Goal: Task Accomplishment & Management: Complete application form

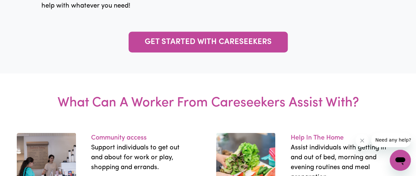
scroll to position [760, 0]
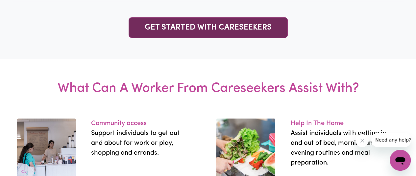
click at [153, 33] on link "GET STARTED WITH CARESEEKERS" at bounding box center [207, 27] width 159 height 21
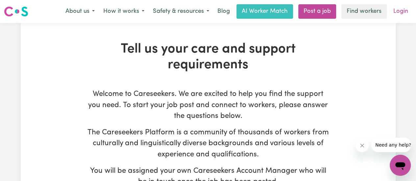
click at [400, 11] on link "Login" at bounding box center [400, 11] width 23 height 14
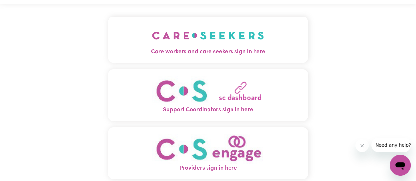
scroll to position [19, 0]
click at [144, 39] on button "Care workers and care seekers sign in here" at bounding box center [208, 40] width 200 height 46
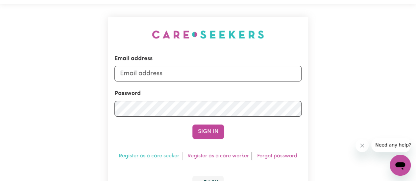
click at [148, 158] on link "Register as a care seeker" at bounding box center [149, 155] width 60 height 5
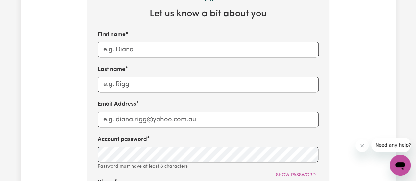
scroll to position [276, 0]
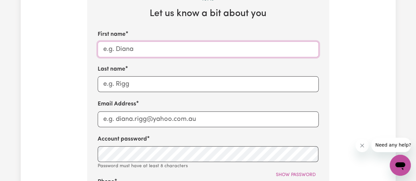
click at [114, 51] on input "First name" at bounding box center [208, 49] width 221 height 16
type input "Larissa"
type input "Kam"
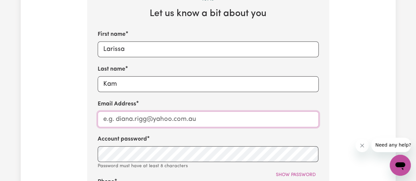
type input "millieblanc2022@outlook.com"
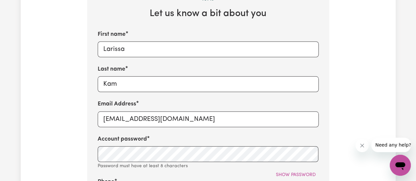
type input "0466517268"
type input "South Penrith"
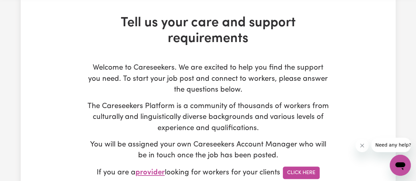
scroll to position [0, 0]
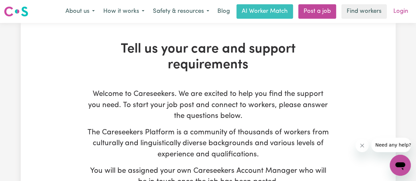
click at [404, 13] on link "Login" at bounding box center [400, 11] width 23 height 14
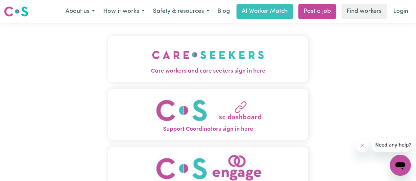
click at [132, 61] on button "Care workers and care seekers sign in here" at bounding box center [208, 59] width 200 height 46
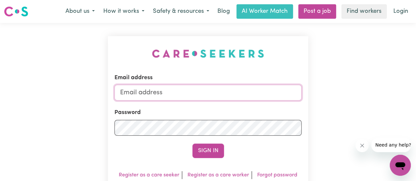
click at [134, 97] on input "Email address" at bounding box center [207, 93] width 187 height 16
type input "millieblanc2022@outlook.com"
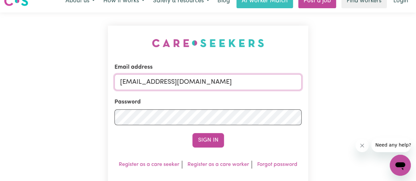
scroll to position [23, 0]
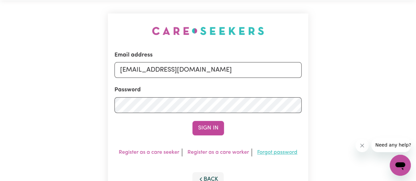
click at [269, 154] on link "Forgot password" at bounding box center [277, 152] width 40 height 5
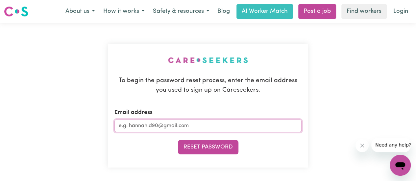
click at [128, 124] on input "Email address" at bounding box center [207, 126] width 187 height 12
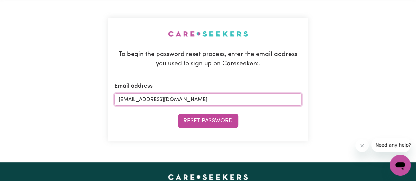
scroll to position [26, 0]
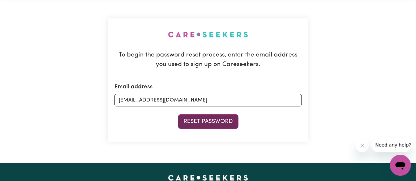
click at [193, 122] on button "Reset Password" at bounding box center [208, 121] width 60 height 14
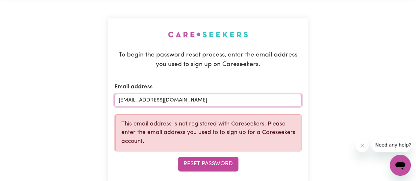
click at [191, 102] on input "millieblanc2022@outlook.com" at bounding box center [207, 100] width 187 height 12
type input "m"
type input "lkjkek@gmail.com"
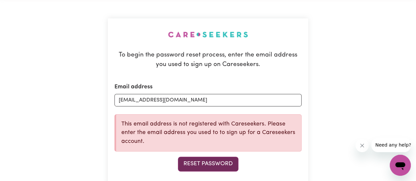
click at [195, 163] on button "Reset Password" at bounding box center [208, 164] width 60 height 14
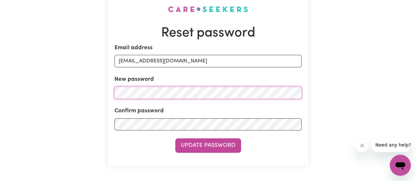
scroll to position [52, 0]
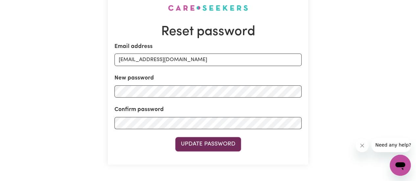
click at [196, 144] on button "Update Password" at bounding box center [208, 144] width 66 height 14
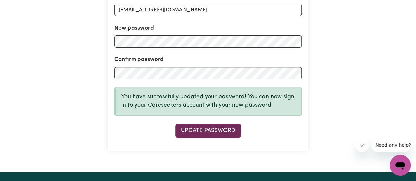
scroll to position [118, 0]
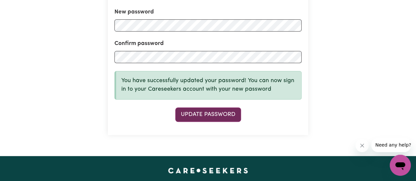
click at [198, 117] on button "Update Password" at bounding box center [208, 114] width 66 height 14
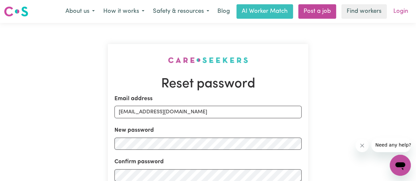
click at [408, 15] on link "Login" at bounding box center [400, 11] width 23 height 14
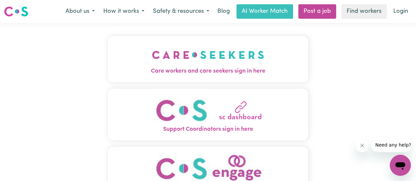
click at [169, 57] on img "Care workers and care seekers sign in here" at bounding box center [208, 55] width 112 height 24
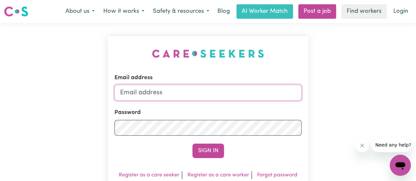
click at [128, 93] on input "Email address" at bounding box center [207, 93] width 187 height 16
type input "lkjkek@gmail.com"
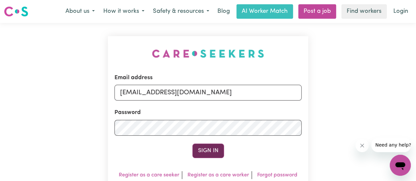
click at [203, 146] on button "Sign In" at bounding box center [208, 151] width 32 height 14
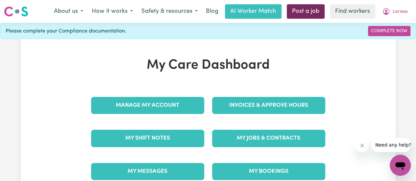
click at [300, 16] on link "Post a job" at bounding box center [306, 11] width 38 height 14
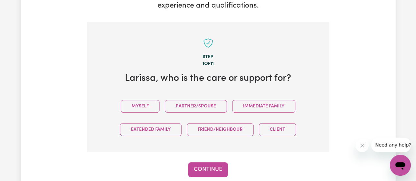
scroll to position [171, 0]
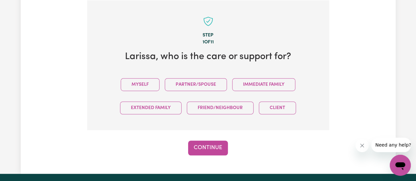
drag, startPoint x: 0, startPoint y: 115, endPoint x: 320, endPoint y: 81, distance: 321.9
click at [320, 81] on section "Step 1 of 11 Larissa , who is the care or support for? Myself Partner/Spouse Im…" at bounding box center [208, 65] width 242 height 130
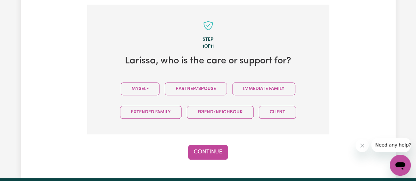
scroll to position [167, 0]
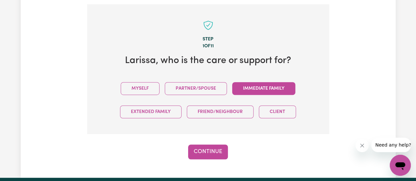
click at [267, 93] on button "Immediate Family" at bounding box center [263, 88] width 63 height 13
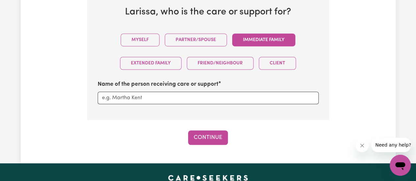
scroll to position [217, 0]
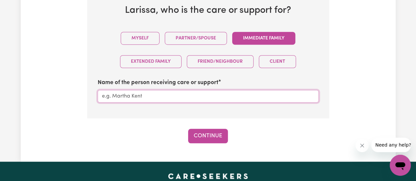
click at [214, 96] on input "Name of the person receiving care or support" at bounding box center [208, 96] width 221 height 12
type input "Emily Kam"
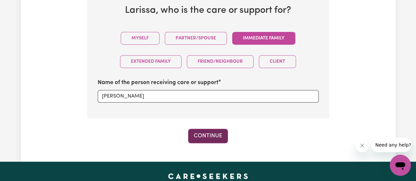
click at [218, 132] on button "Continue" at bounding box center [208, 136] width 40 height 14
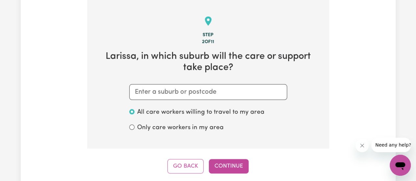
scroll to position [171, 0]
click at [198, 92] on input "text" at bounding box center [208, 92] width 158 height 16
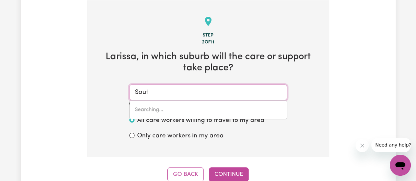
type input "South"
type input "South ALBURY, New South Wales, 2640"
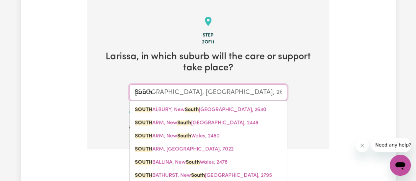
type input "South P"
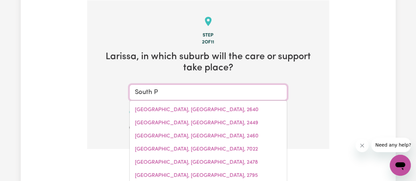
type input "South PAMBULA, New South Wales, 2549"
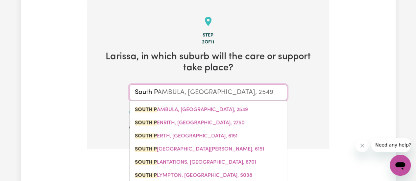
type input "South Pe"
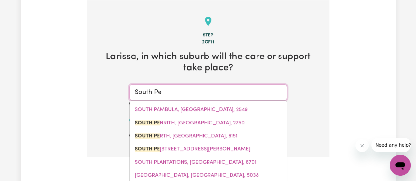
type input "South PeNRITH, New South Wales, 2750"
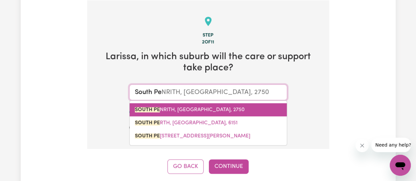
click at [180, 107] on span "SOUTH PE NRITH, New South Wales, 2750" at bounding box center [190, 109] width 110 height 5
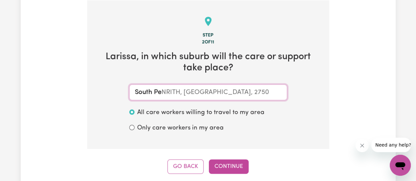
type input "SOUTH PENRITH, New South Wales, 2750"
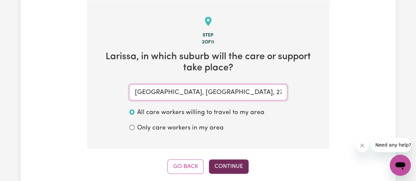
type input "SOUTH PENRITH, New South Wales, 2750"
click at [231, 167] on button "Continue" at bounding box center [229, 166] width 40 height 14
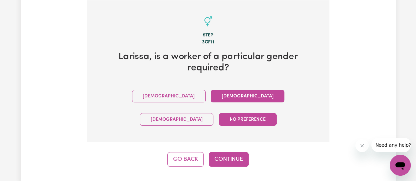
click at [211, 92] on button "Female" at bounding box center [248, 96] width 74 height 13
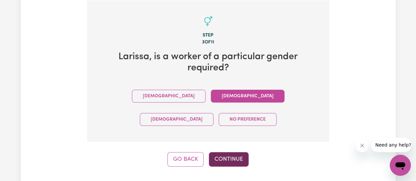
click at [230, 152] on button "Continue" at bounding box center [229, 159] width 40 height 14
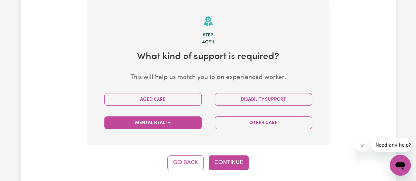
click at [189, 120] on button "Mental Health" at bounding box center [152, 122] width 97 height 13
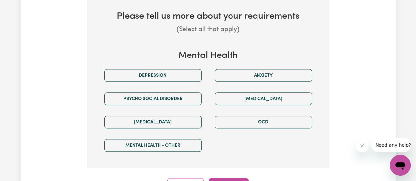
scroll to position [311, 0]
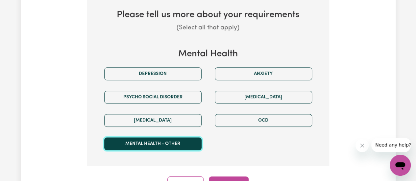
click at [174, 139] on button "Mental Health - Other" at bounding box center [152, 143] width 97 height 13
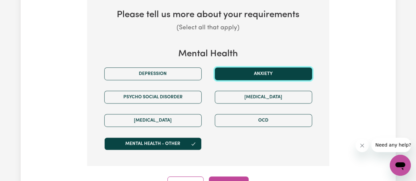
click at [256, 73] on button "Anxiety" at bounding box center [263, 73] width 97 height 13
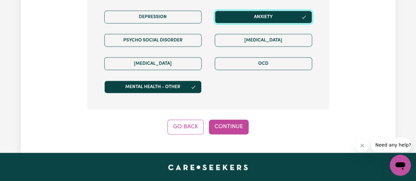
scroll to position [368, 0]
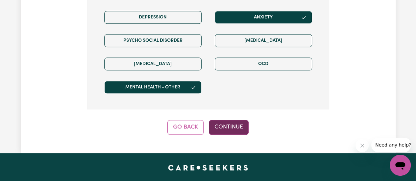
click at [229, 127] on button "Continue" at bounding box center [229, 127] width 40 height 14
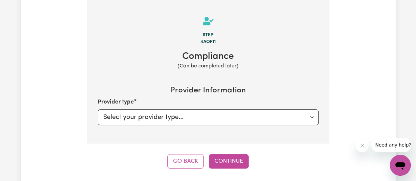
scroll to position [171, 0]
click at [185, 123] on select "Select your provider type... Privately Aged Care / Home Care Package" at bounding box center [208, 118] width 221 height 16
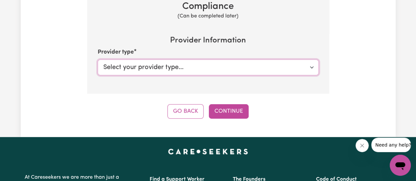
scroll to position [222, 0]
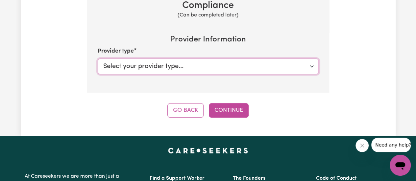
click at [111, 67] on select "Select your provider type... Privately Aged Care / Home Care Package" at bounding box center [208, 66] width 221 height 16
click at [140, 63] on select "Select your provider type... Privately Aged Care / Home Care Package" at bounding box center [208, 66] width 221 height 16
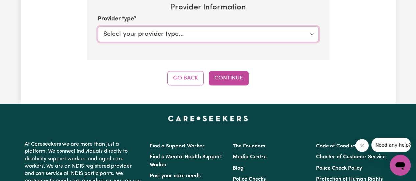
scroll to position [255, 0]
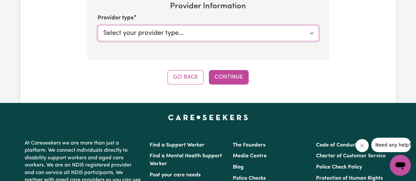
click at [315, 34] on select "Select your provider type... Privately Aged Care / Home Care Package" at bounding box center [208, 33] width 221 height 16
click at [98, 25] on select "Select your provider type... Privately Aged Care / Home Care Package" at bounding box center [208, 33] width 221 height 16
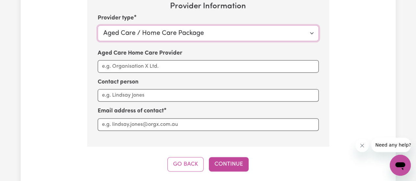
click at [173, 32] on select "Select your provider type... Privately Aged Care / Home Care Package" at bounding box center [208, 33] width 221 height 16
select select "PRIVATELY"
click at [98, 25] on select "Select your provider type... Privately Aged Care / Home Care Package" at bounding box center [208, 33] width 221 height 16
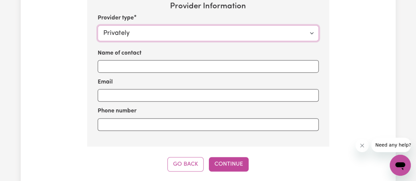
click at [169, 36] on select "Select your provider type... Privately Aged Care / Home Care Package" at bounding box center [208, 33] width 221 height 16
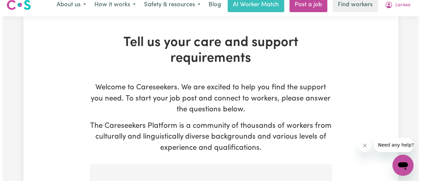
scroll to position [0, 0]
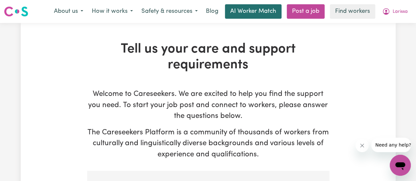
click at [258, 9] on link "AI Worker Match" at bounding box center [253, 11] width 57 height 14
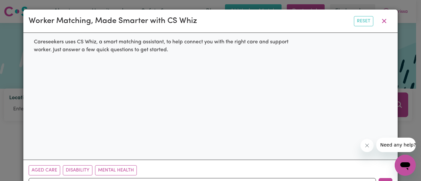
scroll to position [24, 0]
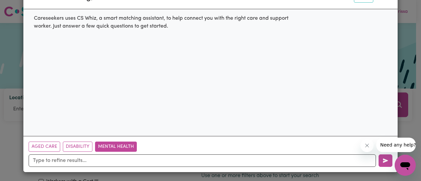
click at [117, 150] on button "Mental Health" at bounding box center [116, 147] width 42 height 10
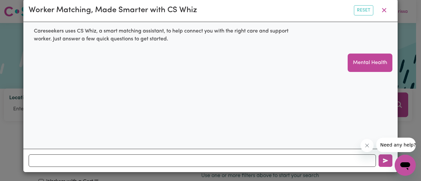
scroll to position [11, 0]
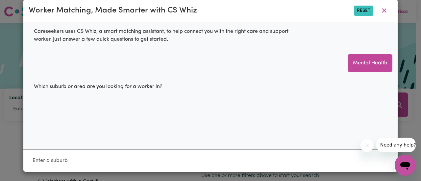
click at [358, 11] on button "Reset" at bounding box center [363, 11] width 19 height 10
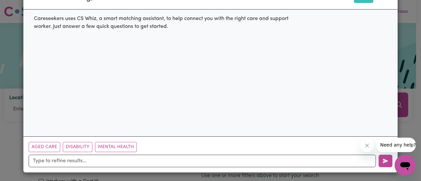
scroll to position [24, 0]
click at [76, 144] on button "Disability" at bounding box center [78, 147] width 30 height 10
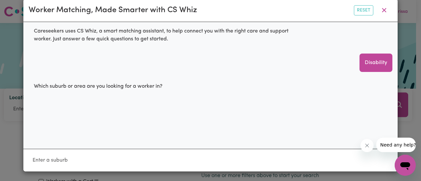
scroll to position [11, 0]
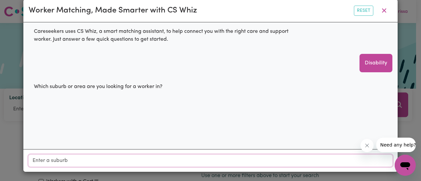
click at [76, 158] on input "Location" at bounding box center [210, 161] width 363 height 12
type input "sou"
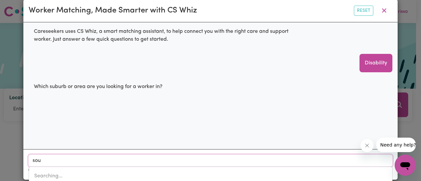
type input "souTH ALBURY, New South Wales, 2640"
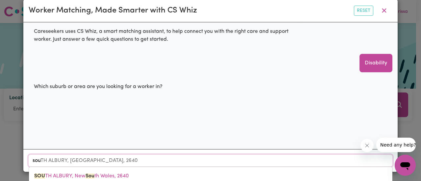
type input "sout"
type input "soutH ALBURY, New South Wales, 2640"
type input "south"
type input "south ALBURY, New South Wales, 2640"
type input "south p"
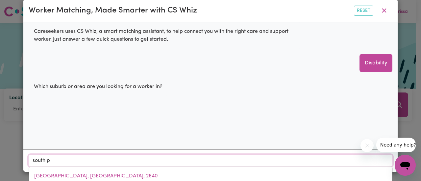
type input "south pe"
type input "south peNRITH, New South Wales, 2750"
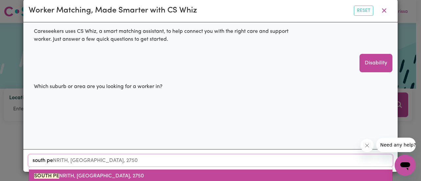
click at [73, 170] on link "SOUTH PE NRITH, New South Wales, 2750" at bounding box center [210, 176] width 363 height 13
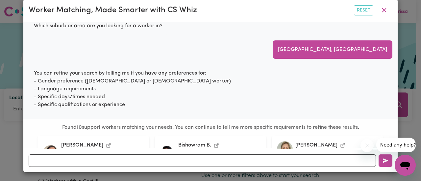
scroll to position [65, 0]
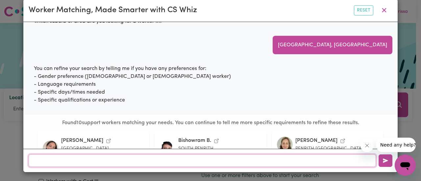
click at [65, 160] on input "text" at bounding box center [202, 160] width 347 height 12
type input "female only"
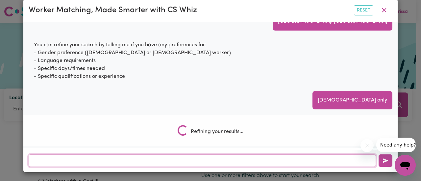
scroll to position [611, 0]
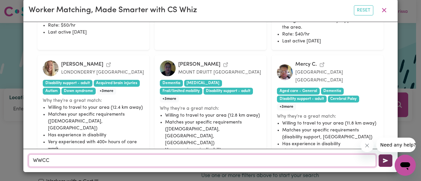
type input "WWCC"
click at [386, 161] on button "button" at bounding box center [385, 160] width 14 height 12
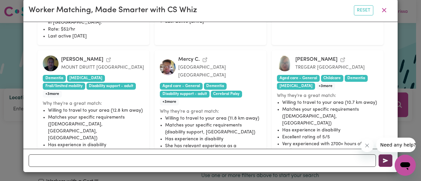
scroll to position [414, 0]
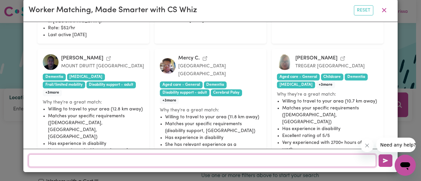
click at [59, 162] on input "text" at bounding box center [202, 160] width 347 height 12
type input "autism experience"
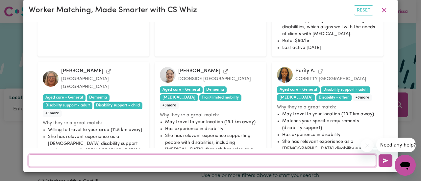
scroll to position [652, 0]
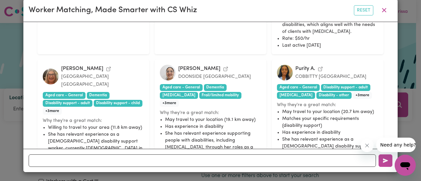
click at [223, 66] on icon "View Ripandeep K.'s profile" at bounding box center [225, 68] width 5 height 5
click at [317, 66] on icon "View Purity A.'s profile" at bounding box center [319, 68] width 5 height 5
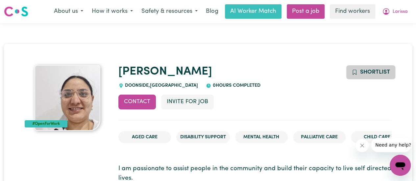
click at [351, 73] on icon "Add to shortlist" at bounding box center [354, 72] width 6 height 6
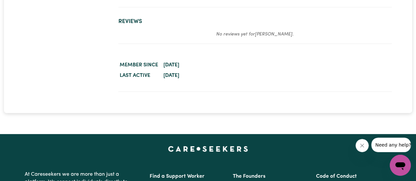
scroll to position [1313, 0]
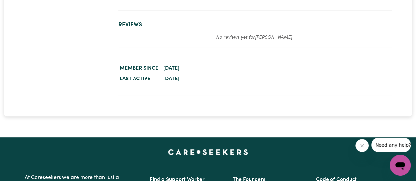
scroll to position [1309, 0]
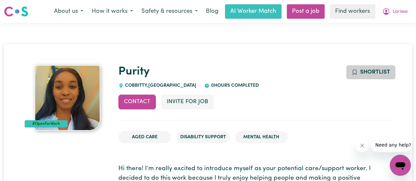
click at [364, 74] on span "Shortlist" at bounding box center [375, 72] width 30 height 6
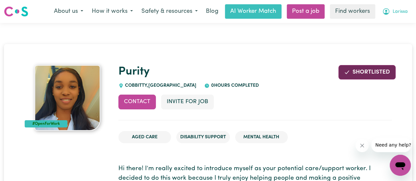
click at [400, 16] on button "Larissa" at bounding box center [395, 12] width 34 height 14
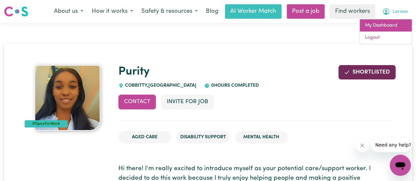
click at [383, 27] on link "My Dashboard" at bounding box center [385, 25] width 52 height 12
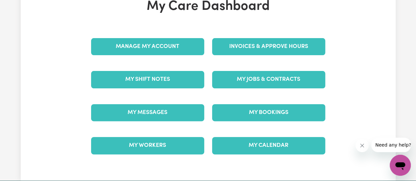
scroll to position [57, 0]
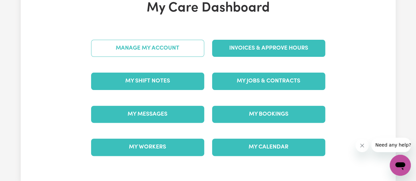
click at [100, 51] on link "Manage My Account" at bounding box center [147, 48] width 113 height 17
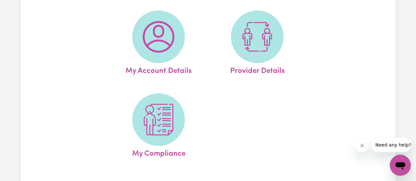
scroll to position [70, 0]
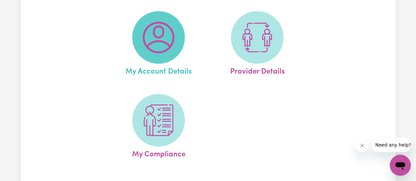
click at [164, 50] on img at bounding box center [159, 38] width 32 height 32
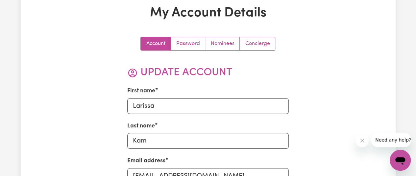
scroll to position [37, 0]
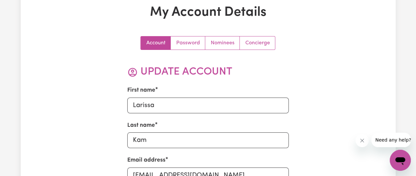
click at [220, 45] on link "Nominees" at bounding box center [222, 42] width 35 height 13
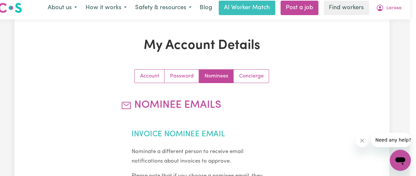
scroll to position [0, 7]
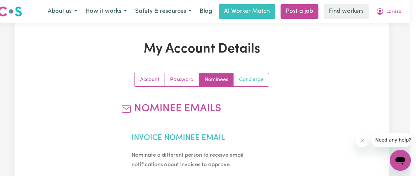
click at [250, 78] on link "Concierge" at bounding box center [250, 79] width 35 height 13
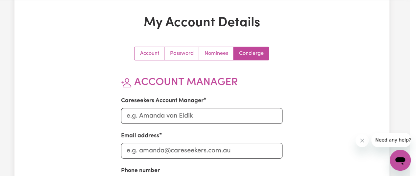
scroll to position [26, 7]
click at [151, 56] on link "Account" at bounding box center [149, 53] width 30 height 13
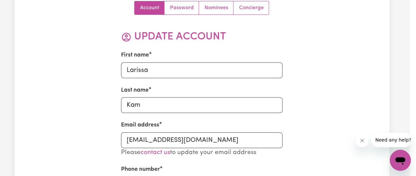
scroll to position [72, 7]
click at [255, 11] on link "Concierge" at bounding box center [250, 8] width 35 height 13
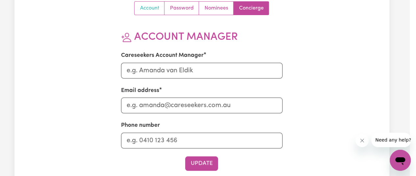
click at [141, 13] on link "Account" at bounding box center [149, 8] width 30 height 13
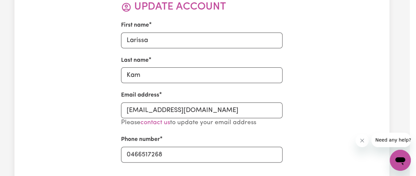
scroll to position [102, 7]
click at [138, 42] on input "Larissa" at bounding box center [201, 40] width 161 height 16
type input "L"
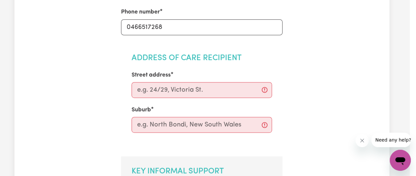
scroll to position [230, 7]
type input "Emily"
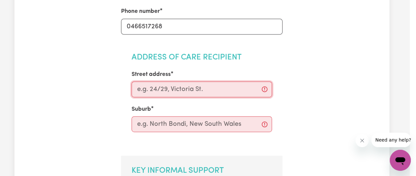
click at [149, 92] on input "Street address" at bounding box center [201, 89] width 140 height 16
type input "21 Mitchell Street"
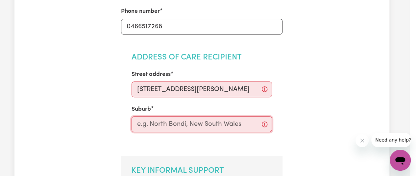
type input "South Penrith"
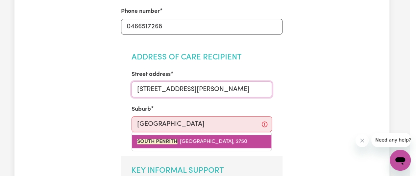
click at [163, 139] on mark "SOUTH PENRITH" at bounding box center [157, 141] width 40 height 5
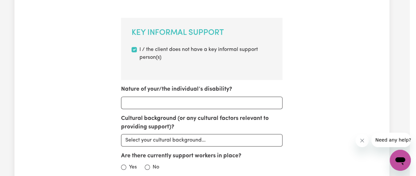
scroll to position [369, 7]
click at [134, 50] on input "I / the client does not have a key informal support person(s)" at bounding box center [133, 48] width 5 height 5
checkbox input "false"
radio input "true"
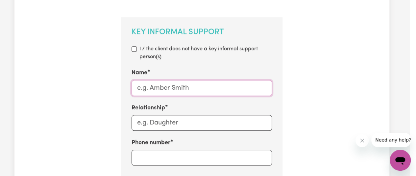
click at [147, 87] on input "Name" at bounding box center [201, 88] width 140 height 16
type input "[PERSON_NAME]"
type input "0466517268"
type input "[PERSON_NAME]"
type input "0466517268"
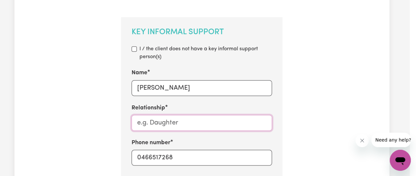
click at [176, 123] on input "Relationship" at bounding box center [201, 123] width 140 height 16
type input "M"
type input "Mo"
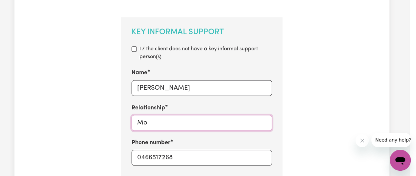
type input "Mot"
type input "Moth"
type input "Mothe"
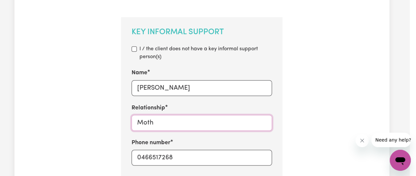
type input "Mothe"
type input "Mother"
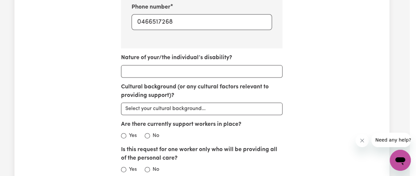
scroll to position [505, 7]
type input "Mother"
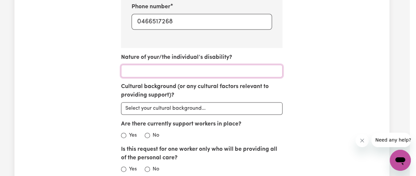
click at [178, 72] on input "Nature of your/the individual’s disability?" at bounding box center [201, 71] width 161 height 12
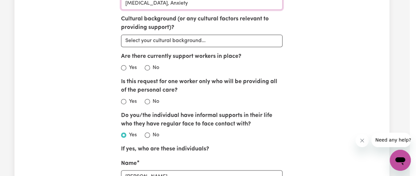
scroll to position [574, 7]
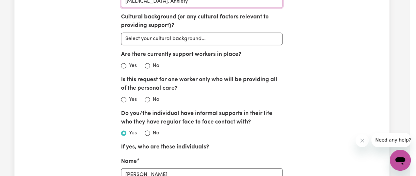
type input "[MEDICAL_DATA], Anxiety"
click at [123, 65] on input "Yes" at bounding box center [123, 65] width 5 height 5
radio input "true"
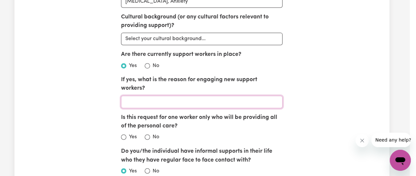
click at [129, 96] on input "If yes, what is the reason for engaging new support workers?" at bounding box center [201, 102] width 161 height 12
type input "Additional support days required"
click at [149, 134] on input "No" at bounding box center [147, 136] width 5 height 5
radio input "true"
click at [87, 133] on div "Account Password Nominees Concierge Update Account First name Emily Last name K…" at bounding box center [202, 138] width 242 height 1279
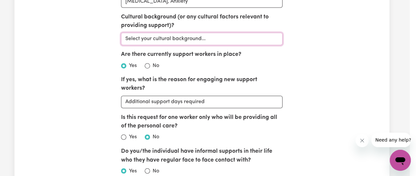
click at [216, 35] on select "Select your cultural background... Asian Australian Australian Aboriginal Austr…" at bounding box center [201, 39] width 161 height 12
select select "Australian"
click at [121, 33] on select "Select your cultural background... Asian Australian Australian Aboriginal Austr…" at bounding box center [201, 39] width 161 height 12
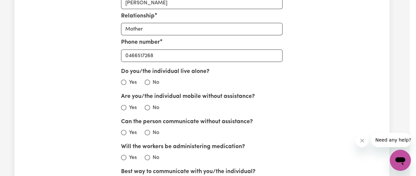
scroll to position [786, 7]
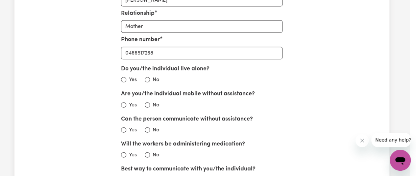
click at [147, 77] on input "No" at bounding box center [147, 79] width 5 height 5
radio input "true"
click at [124, 103] on input "Yes" at bounding box center [123, 105] width 5 height 5
radio input "true"
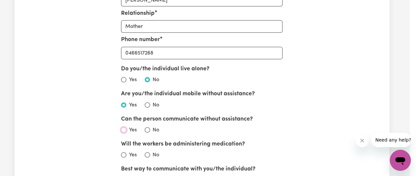
click at [123, 128] on input "Yes" at bounding box center [123, 130] width 5 height 5
radio input "true"
click at [147, 152] on input "No" at bounding box center [147, 154] width 5 height 5
radio input "true"
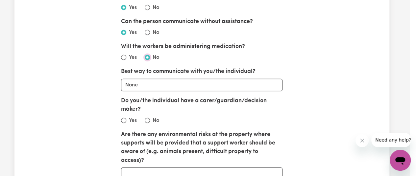
scroll to position [885, 7]
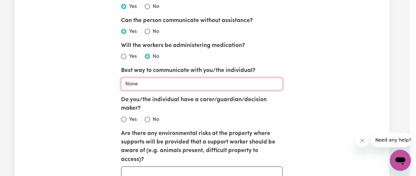
click at [128, 78] on select "None Email Call Text Through representative" at bounding box center [201, 84] width 161 height 12
select select "representative"
click at [121, 78] on select "None Email Call Text Through representative" at bounding box center [201, 84] width 161 height 12
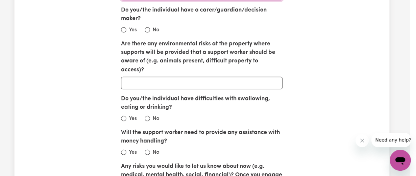
scroll to position [975, 7]
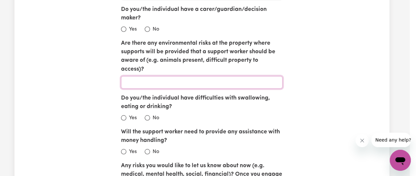
click at [139, 76] on input "Are there any environmental risks at the property where supports will be provid…" at bounding box center [201, 82] width 161 height 12
type input "2 cats"
click at [126, 115] on input "Do you/the individual have difficulties with swallowing, eating or drinking?" at bounding box center [123, 117] width 5 height 5
radio input "true"
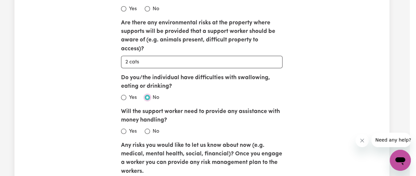
scroll to position [999, 7]
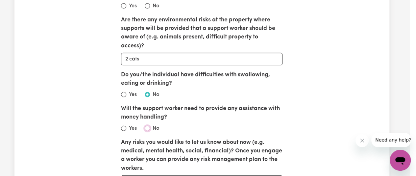
click at [147, 126] on input "No" at bounding box center [147, 128] width 5 height 5
radio input "true"
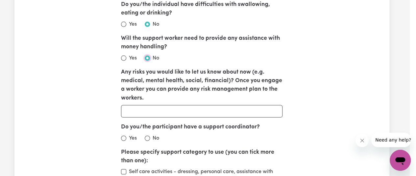
scroll to position [1069, 7]
click at [128, 134] on div "Yes" at bounding box center [129, 138] width 16 height 8
click at [123, 135] on input "Yes" at bounding box center [123, 137] width 5 height 5
radio input "true"
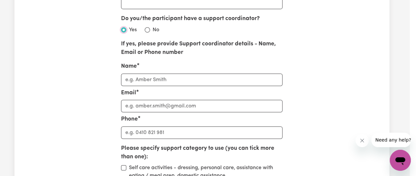
scroll to position [1178, 7]
click at [151, 73] on input "Name" at bounding box center [201, 79] width 161 height 12
click at [150, 26] on div "No" at bounding box center [152, 30] width 14 height 8
click at [149, 27] on input "No" at bounding box center [147, 29] width 5 height 5
radio input "true"
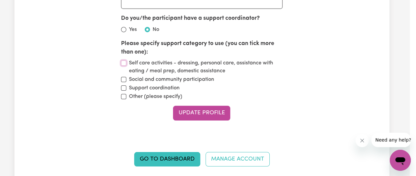
click at [122, 60] on input "Self care activities - dressing, personal care, assistance with eating / meal p…" at bounding box center [123, 62] width 5 height 5
checkbox input "true"
click at [124, 77] on input "Social and community participation" at bounding box center [123, 79] width 5 height 5
checkbox input "true"
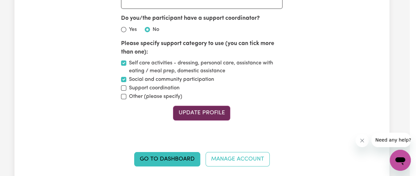
click at [197, 106] on button "Update Profile" at bounding box center [201, 113] width 57 height 14
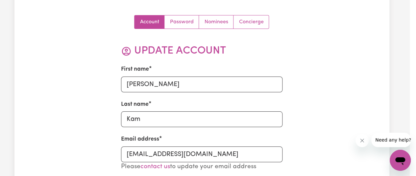
scroll to position [55, 7]
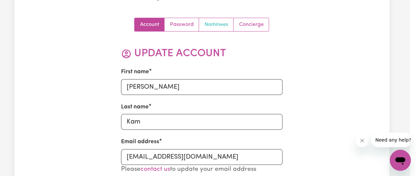
click at [213, 24] on link "Nominees" at bounding box center [216, 24] width 35 height 13
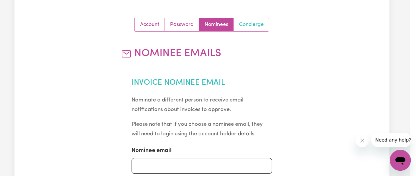
click at [257, 25] on link "Concierge" at bounding box center [250, 24] width 35 height 13
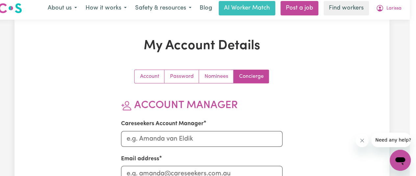
scroll to position [0, 7]
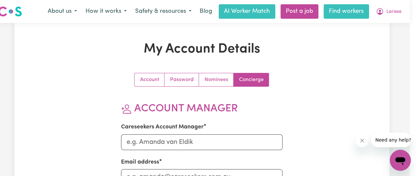
click at [344, 15] on link "Find workers" at bounding box center [345, 11] width 45 height 14
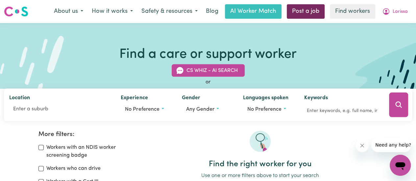
click at [306, 13] on link "Post a job" at bounding box center [306, 11] width 38 height 14
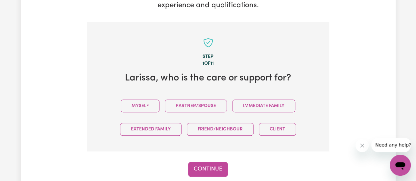
scroll to position [171, 0]
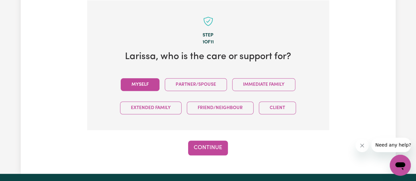
click at [157, 84] on button "Myself" at bounding box center [140, 84] width 39 height 13
click at [209, 146] on button "Continue" at bounding box center [208, 148] width 40 height 14
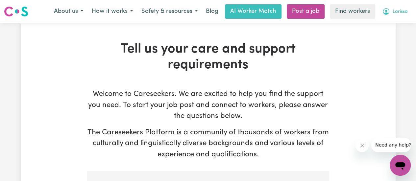
click at [390, 12] on button "Larissa" at bounding box center [395, 12] width 34 height 14
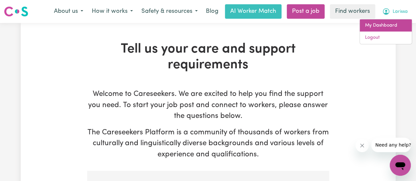
click at [385, 26] on link "My Dashboard" at bounding box center [385, 25] width 52 height 12
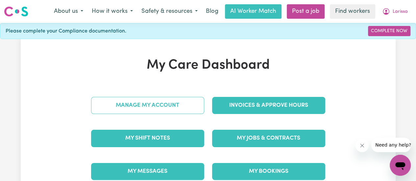
click at [165, 102] on link "Manage My Account" at bounding box center [147, 105] width 113 height 17
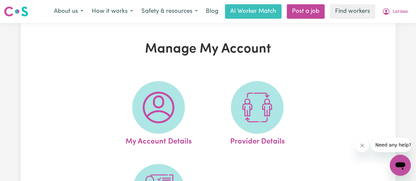
click at [165, 102] on img at bounding box center [159, 108] width 32 height 32
select select "Australian"
select select "representative"
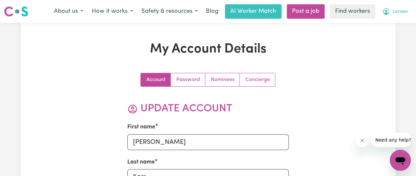
click at [395, 12] on span "Larissa" at bounding box center [399, 11] width 15 height 7
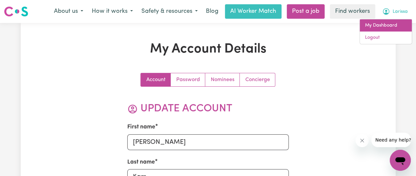
click at [387, 24] on link "My Dashboard" at bounding box center [385, 25] width 52 height 12
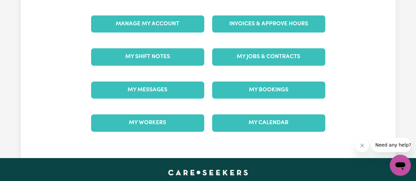
scroll to position [81, 0]
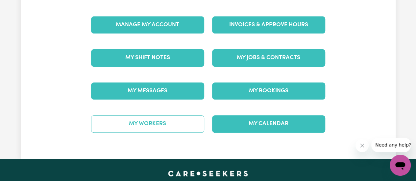
click at [167, 127] on link "My Workers" at bounding box center [147, 123] width 113 height 17
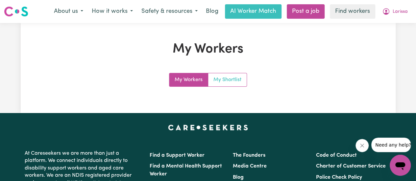
click at [227, 76] on link "My Shortlist" at bounding box center [227, 79] width 38 height 13
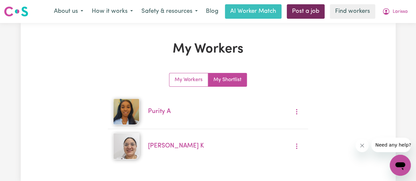
click at [307, 11] on link "Post a job" at bounding box center [306, 11] width 38 height 14
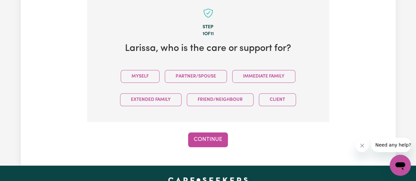
scroll to position [184, 0]
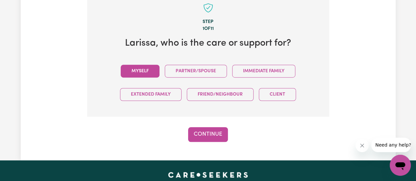
click at [145, 67] on button "Myself" at bounding box center [140, 71] width 39 height 13
click at [208, 132] on button "Continue" at bounding box center [208, 134] width 40 height 14
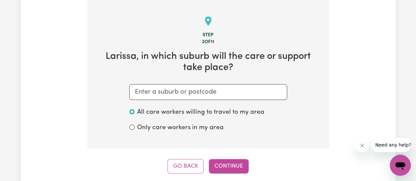
scroll to position [171, 0]
click at [198, 93] on input "text" at bounding box center [208, 92] width 158 height 16
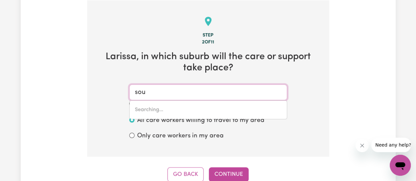
type input "sout"
type input "soutH ALBURY, New South Wales, 2640"
type input "south"
type input "south ALBURY, New South Wales, 2640"
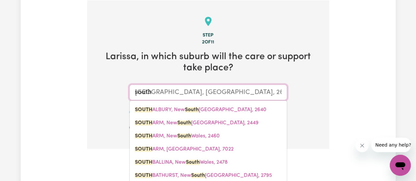
type input "south p"
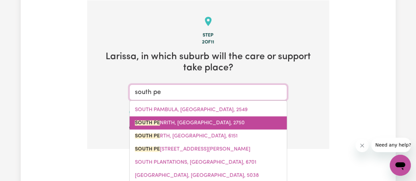
click at [191, 122] on span "SOUTH PE NRITH, New South Wales, 2750" at bounding box center [190, 122] width 110 height 5
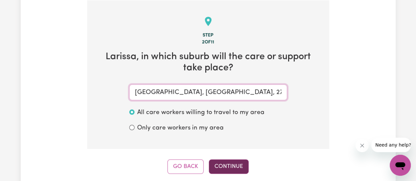
type input "SOUTH PENRITH, New South Wales, 2750"
click at [232, 165] on button "Continue" at bounding box center [229, 166] width 40 height 14
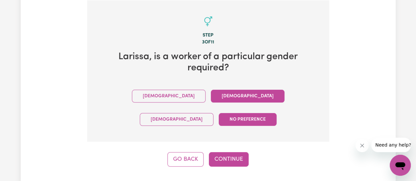
click at [211, 94] on button "Female" at bounding box center [248, 96] width 74 height 13
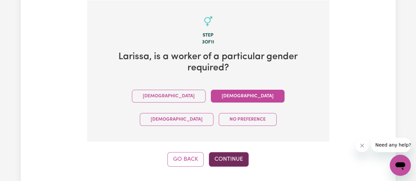
click at [221, 152] on button "Continue" at bounding box center [229, 159] width 40 height 14
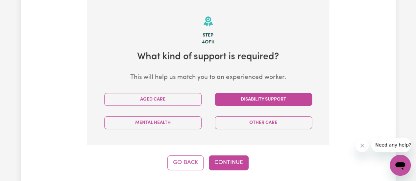
click at [242, 98] on button "Disability Support" at bounding box center [263, 99] width 97 height 13
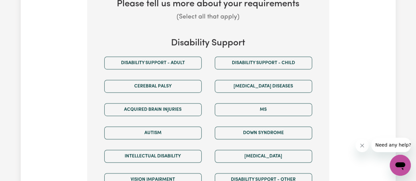
scroll to position [323, 0]
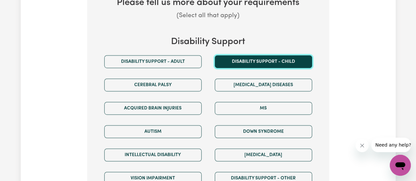
click at [277, 63] on button "Disability support - Child" at bounding box center [263, 61] width 97 height 13
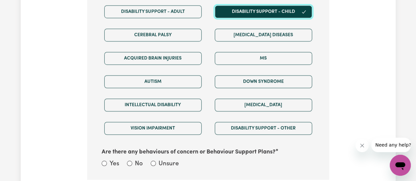
scroll to position [373, 0]
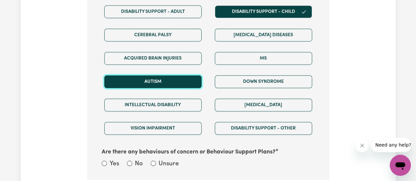
click at [194, 82] on button "Autism" at bounding box center [152, 81] width 97 height 13
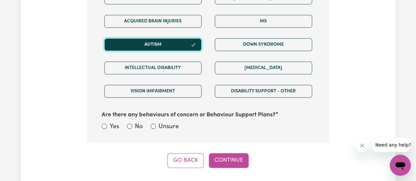
scroll to position [409, 0]
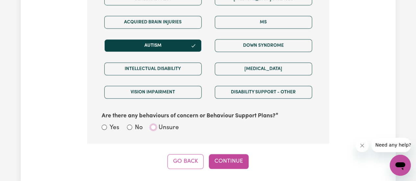
click at [154, 125] on input "Unsure" at bounding box center [153, 127] width 5 height 5
radio input "true"
click at [226, 157] on button "Continue" at bounding box center [229, 161] width 40 height 14
select select "Australian"
select select "representative"
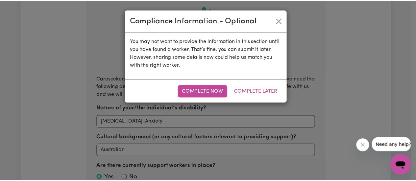
scroll to position [171, 0]
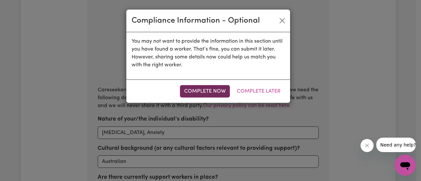
click at [216, 90] on button "Complete Now" at bounding box center [205, 91] width 50 height 12
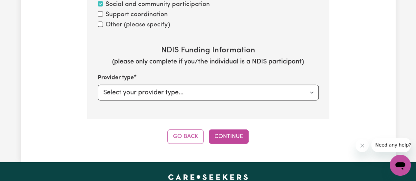
scroll to position [925, 0]
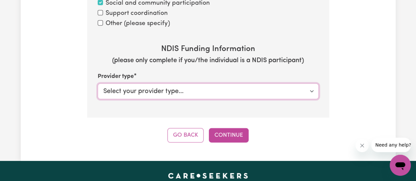
click at [176, 89] on select "Select your provider type... Privately NDIS Funding Plan Managed NDIS Funding S…" at bounding box center [208, 91] width 221 height 16
select select "NDIS_FUNDING_PLAN_MANAGED"
click at [98, 83] on select "Select your provider type... Privately NDIS Funding Plan Managed NDIS Funding S…" at bounding box center [208, 91] width 221 height 16
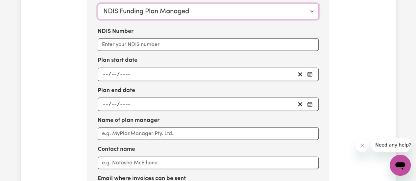
scroll to position [1005, 0]
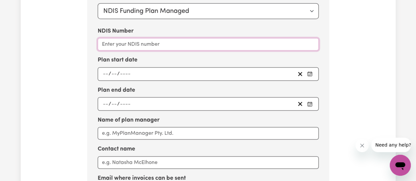
click at [161, 42] on input "NDIS Number" at bounding box center [208, 44] width 221 height 12
type input "431613380"
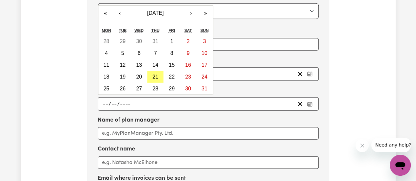
click at [104, 72] on div "/ / « ‹ August 2025 › » Mon Tue Wed Thu Fri Sat Sun 28 29 30 31 1 2 3 4 5 6 7 8…" at bounding box center [208, 73] width 221 height 13
click at [195, 12] on button "›" at bounding box center [191, 13] width 14 height 14
click at [141, 37] on button "3" at bounding box center [139, 41] width 16 height 12
type input "2025-09-03"
type input "3"
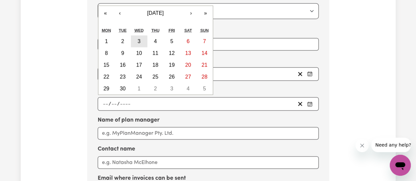
type input "9"
type input "2025"
click at [129, 71] on div "2025-09-03 3 / 0 9 / 2025 « ‹ September 2025 › » Mon Tue Wed Thu Fri Sat Sun 1 …" at bounding box center [208, 73] width 221 height 13
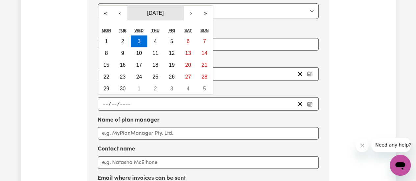
click at [163, 10] on span "September 2025" at bounding box center [155, 13] width 16 height 6
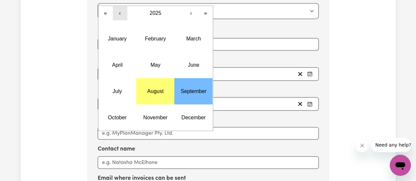
click at [121, 11] on button "‹" at bounding box center [120, 13] width 14 height 14
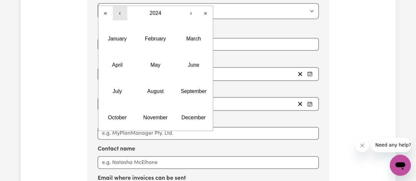
click at [121, 11] on button "‹" at bounding box center [120, 13] width 14 height 14
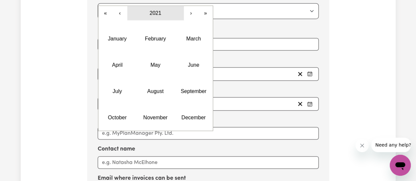
click at [157, 10] on span "2021" at bounding box center [156, 13] width 12 height 6
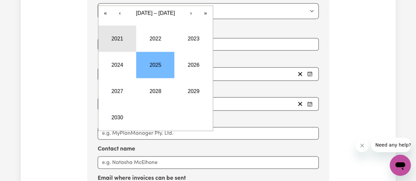
click at [120, 38] on button "2021" at bounding box center [117, 39] width 38 height 26
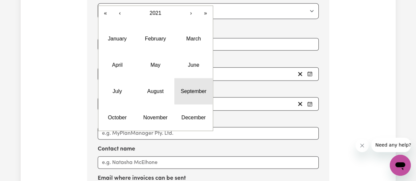
click at [184, 88] on abbr "September" at bounding box center [193, 91] width 26 height 6
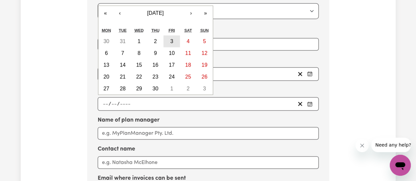
click at [172, 38] on abbr "3" at bounding box center [171, 41] width 3 height 6
type input "[DATE]"
type input "2021"
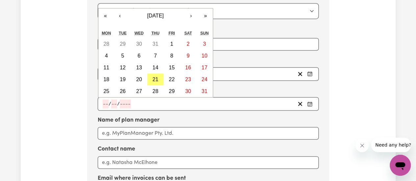
click at [121, 100] on input "number" at bounding box center [125, 104] width 11 height 9
type input "03"
type input "09"
type input "0002-09-03"
type input "3"
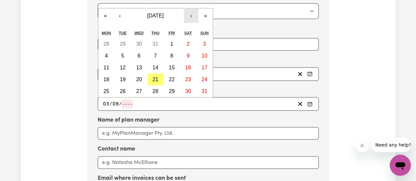
type input "9"
type input "2"
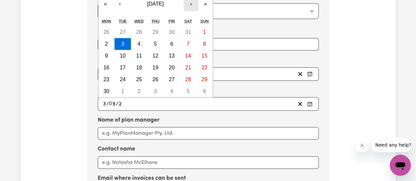
type input "0020-09-03"
type input "20"
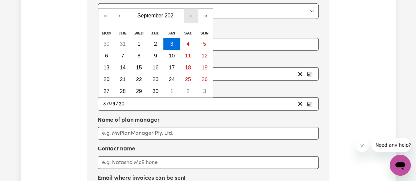
type input "0202-09-03"
type input "202"
type input "[DATE]"
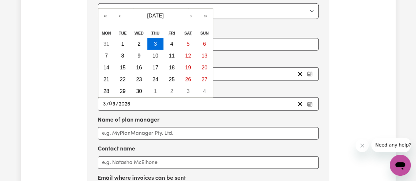
type input "2026"
click at [153, 100] on div "2026-09-03 3 / 0 9 / 2026" at bounding box center [198, 104] width 193 height 9
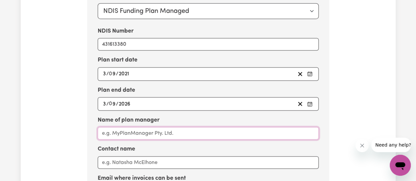
click at [166, 130] on input "Name of plan manager" at bounding box center [208, 133] width 221 height 12
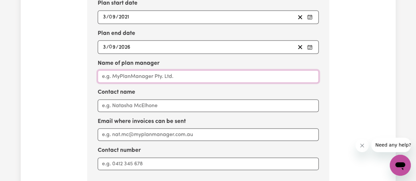
scroll to position [1062, 0]
type input "Plan Hero"
click at [127, 99] on input "Contact name" at bounding box center [208, 105] width 221 height 12
click at [115, 105] on input "Jacquiline" at bounding box center [208, 105] width 221 height 12
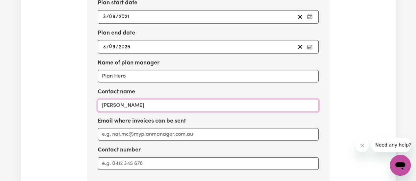
click at [115, 105] on input "Jacquiline" at bounding box center [208, 105] width 221 height 12
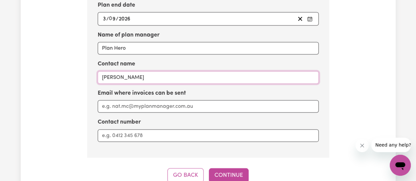
scroll to position [1095, 0]
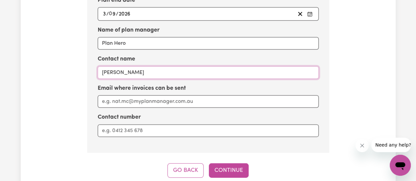
type input "[PERSON_NAME]"
click at [120, 98] on input "Email where invoices can be sent" at bounding box center [208, 101] width 221 height 12
click at [103, 98] on input "@planhero." at bounding box center [208, 101] width 221 height 12
click at [164, 101] on input "invoices@planhero." at bounding box center [208, 101] width 221 height 12
type input "[EMAIL_ADDRESS][DOMAIN_NAME]"
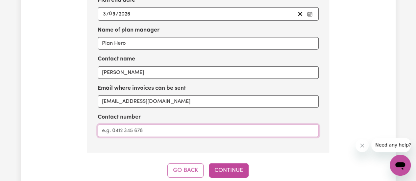
click at [138, 127] on input "Contact number" at bounding box center [208, 131] width 221 height 12
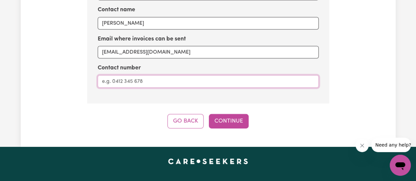
scroll to position [1161, 0]
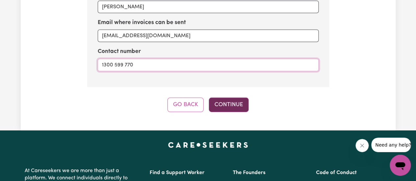
type input "1300 599 770"
click at [232, 100] on button "Continue" at bounding box center [229, 105] width 40 height 14
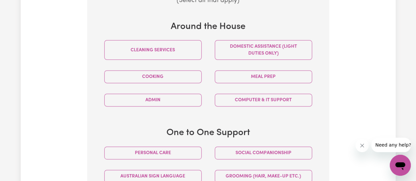
scroll to position [269, 0]
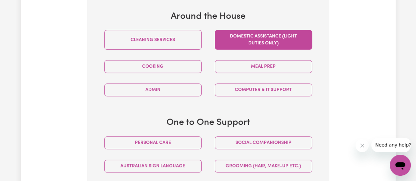
click at [233, 43] on button "Domestic assistance (light duties only)" at bounding box center [263, 40] width 97 height 20
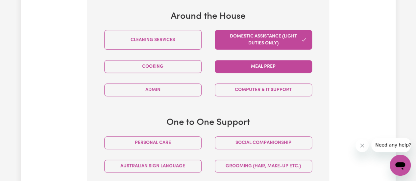
click at [241, 65] on button "Meal prep" at bounding box center [263, 66] width 97 height 13
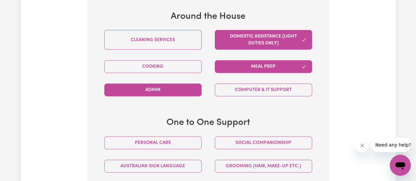
click at [179, 90] on button "Admin" at bounding box center [152, 89] width 97 height 13
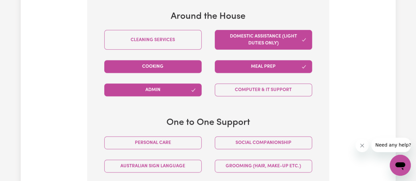
click at [170, 70] on button "Cooking" at bounding box center [152, 66] width 97 height 13
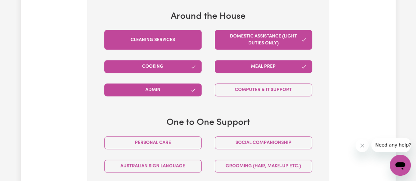
click at [168, 41] on button "Cleaning services" at bounding box center [152, 40] width 97 height 20
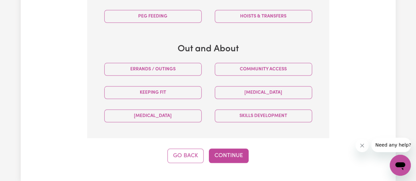
scroll to position [499, 0]
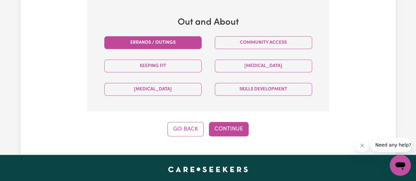
click at [143, 42] on button "Errands / Outings" at bounding box center [152, 42] width 97 height 13
click at [238, 126] on button "Continue" at bounding box center [229, 129] width 40 height 14
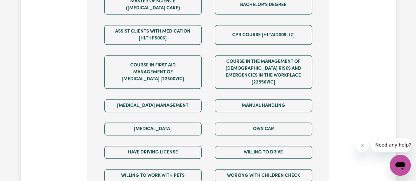
scroll to position [433, 0]
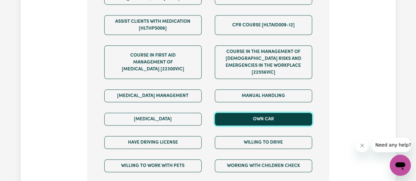
click at [289, 113] on button "Own Car" at bounding box center [263, 119] width 97 height 13
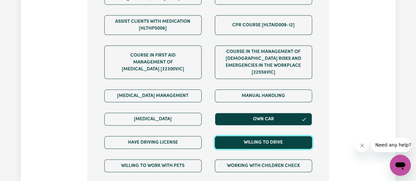
click at [291, 136] on button "Willing to drive" at bounding box center [263, 142] width 97 height 13
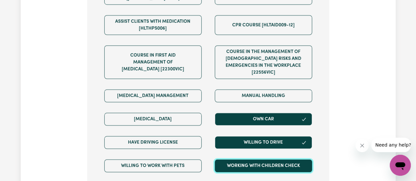
click at [234, 159] on button "Working with Children Check" at bounding box center [263, 165] width 97 height 13
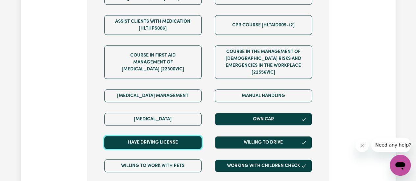
click at [178, 136] on button "Have driving license" at bounding box center [152, 142] width 97 height 13
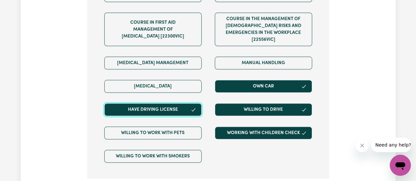
scroll to position [499, 0]
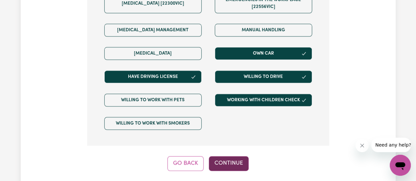
click at [233, 156] on button "Continue" at bounding box center [229, 163] width 40 height 14
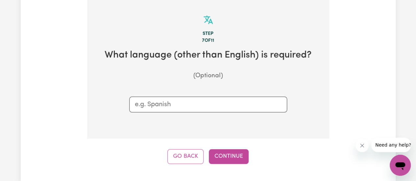
scroll to position [171, 0]
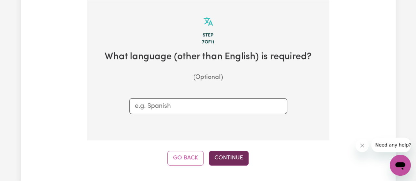
click at [237, 155] on button "Continue" at bounding box center [229, 158] width 40 height 14
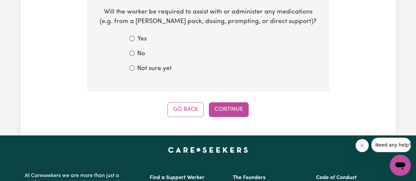
scroll to position [236, 0]
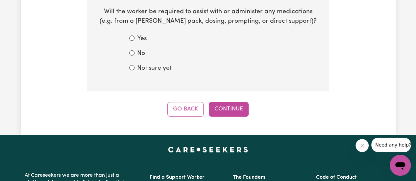
click at [138, 52] on label "No" at bounding box center [141, 54] width 8 height 10
click at [134, 52] on input "No" at bounding box center [131, 52] width 5 height 5
radio input "true"
click at [228, 107] on button "Continue" at bounding box center [229, 109] width 40 height 14
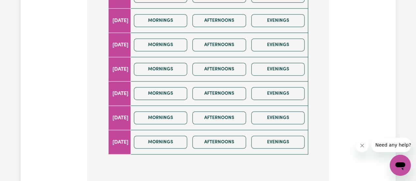
scroll to position [329, 0]
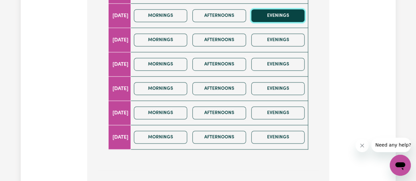
click at [277, 14] on button "Evenings" at bounding box center [278, 15] width 54 height 13
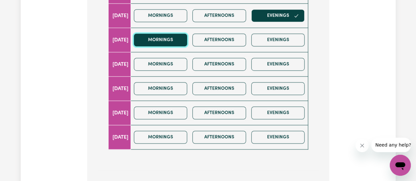
click at [179, 37] on button "Mornings" at bounding box center [161, 40] width 54 height 13
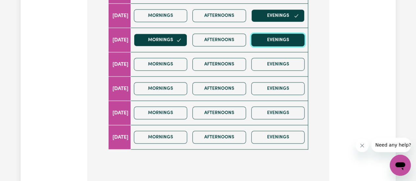
click at [273, 37] on button "Evenings" at bounding box center [278, 40] width 54 height 13
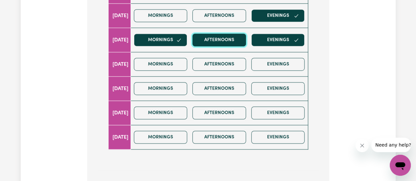
click at [223, 40] on button "Afternoons" at bounding box center [219, 40] width 54 height 13
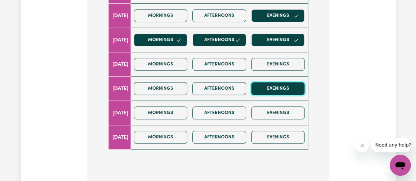
click at [279, 87] on button "Evenings" at bounding box center [278, 88] width 54 height 13
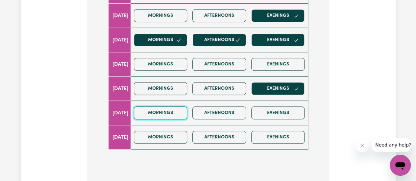
drag, startPoint x: 182, startPoint y: 112, endPoint x: 197, endPoint y: 111, distance: 14.5
click at [183, 111] on button "Mornings" at bounding box center [161, 112] width 54 height 13
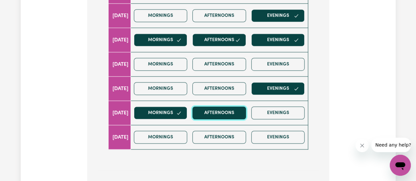
click at [218, 111] on button "Afternoons" at bounding box center [219, 112] width 54 height 13
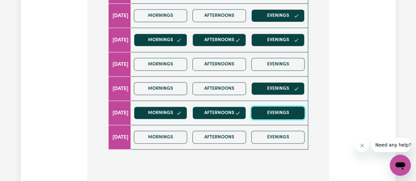
click at [289, 107] on button "Evenings" at bounding box center [278, 112] width 54 height 13
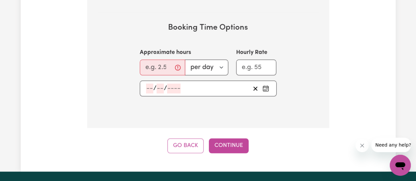
scroll to position [493, 0]
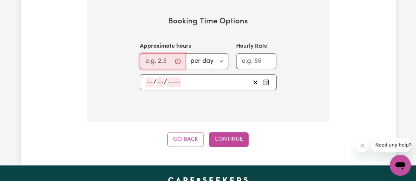
click at [164, 59] on input "Approximate hours" at bounding box center [162, 61] width 45 height 16
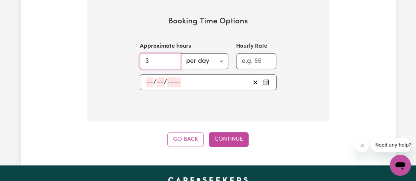
type input "3"
click at [258, 59] on input "Hourly Rate" at bounding box center [256, 61] width 40 height 16
type input "65"
drag, startPoint x: 275, startPoint y: 72, endPoint x: 279, endPoint y: 76, distance: 6.1
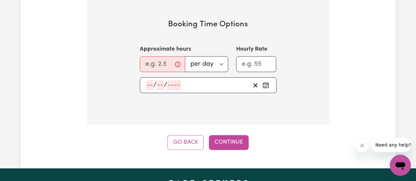
scroll to position [484, 0]
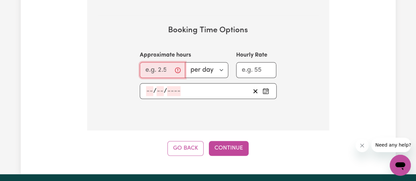
click at [161, 67] on input "Approximate hours" at bounding box center [162, 70] width 45 height 16
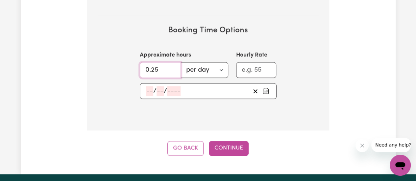
click at [168, 65] on input "0.25" at bounding box center [160, 70] width 41 height 16
drag, startPoint x: 159, startPoint y: 65, endPoint x: 146, endPoint y: 66, distance: 13.5
click at [146, 66] on input "0.25" at bounding box center [160, 70] width 41 height 16
type input "3"
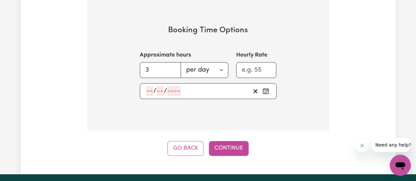
click at [267, 88] on icon "Pick an approximate start date" at bounding box center [265, 91] width 7 height 7
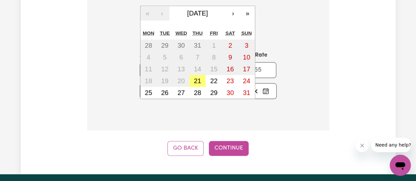
click at [267, 88] on icon "Pick an approximate start date" at bounding box center [265, 91] width 7 height 7
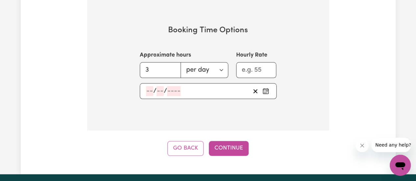
click at [266, 105] on section "Booking Time Options Approximate hours 3 per day per week Hourly Rate / / « ‹ […" at bounding box center [208, 62] width 221 height 94
click at [227, 148] on button "Continue" at bounding box center [229, 148] width 40 height 14
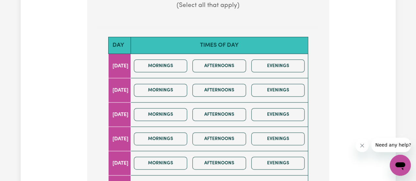
scroll to position [287, 0]
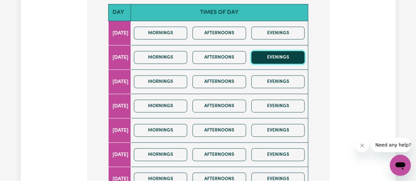
click at [268, 57] on button "Evenings" at bounding box center [278, 57] width 54 height 13
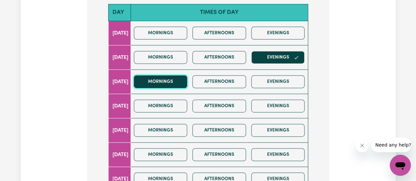
drag, startPoint x: 187, startPoint y: 80, endPoint x: 194, endPoint y: 81, distance: 6.6
click at [187, 80] on button "Mornings" at bounding box center [161, 81] width 54 height 13
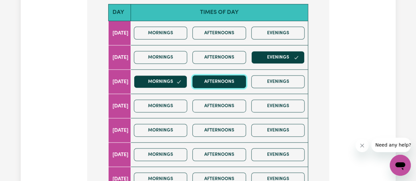
drag, startPoint x: 205, startPoint y: 79, endPoint x: 232, endPoint y: 81, distance: 27.0
click at [206, 79] on button "Afternoons" at bounding box center [219, 81] width 54 height 13
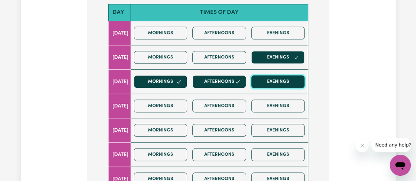
click at [264, 76] on button "Evenings" at bounding box center [278, 81] width 54 height 13
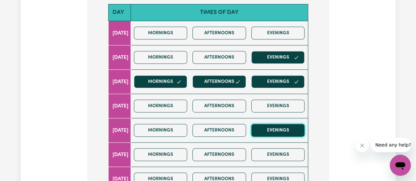
click at [284, 131] on button "Evenings" at bounding box center [278, 130] width 54 height 13
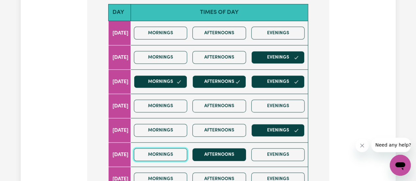
drag, startPoint x: 185, startPoint y: 153, endPoint x: 222, endPoint y: 151, distance: 37.3
click at [187, 153] on button "Mornings" at bounding box center [161, 154] width 54 height 13
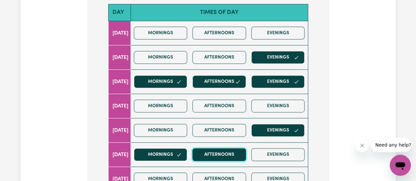
click at [223, 150] on button "Afternoons" at bounding box center [219, 154] width 54 height 13
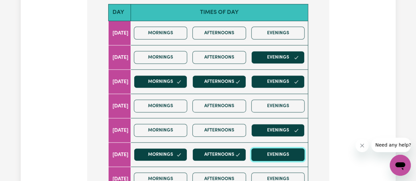
click at [276, 150] on button "Evenings" at bounding box center [278, 154] width 54 height 13
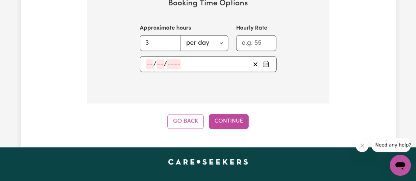
scroll to position [517, 0]
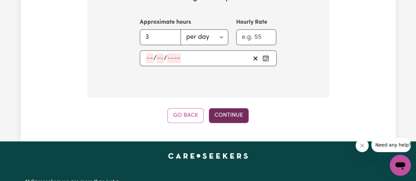
click at [225, 113] on button "Continue" at bounding box center [229, 115] width 40 height 14
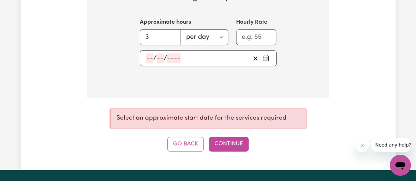
click at [262, 55] on icon "Pick an approximate start date" at bounding box center [265, 58] width 7 height 7
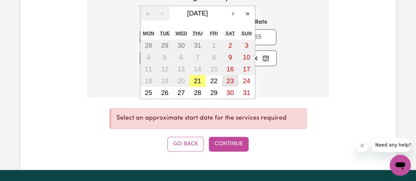
click at [225, 76] on button "23" at bounding box center [230, 81] width 16 height 12
type input "[DATE]"
type input "23"
type input "8"
type input "2025"
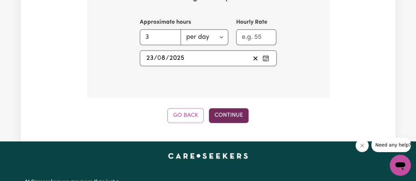
click at [235, 112] on button "Continue" at bounding box center [229, 115] width 40 height 14
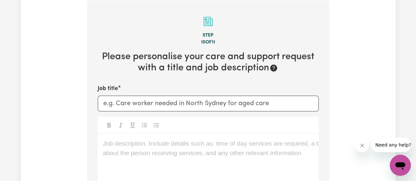
scroll to position [203, 0]
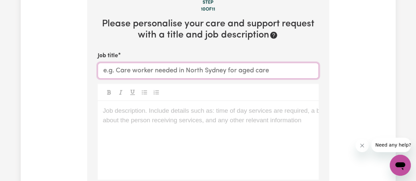
click at [152, 74] on input "Job title" at bounding box center [208, 71] width 221 height 16
type input "Support Worker for [DEMOGRAPHIC_DATA]"
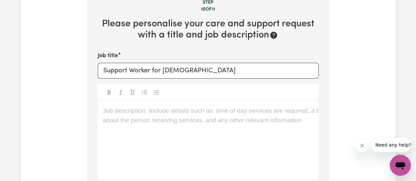
click at [120, 110] on p "Job description. Include details such as: time of day services are required, a …" at bounding box center [208, 111] width 210 height 10
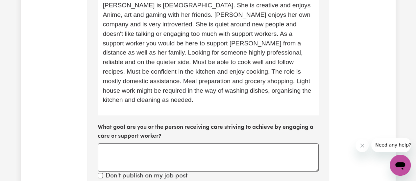
scroll to position [276, 0]
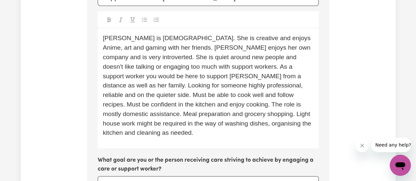
click at [183, 65] on span "[PERSON_NAME] is [DEMOGRAPHIC_DATA]. She is creative and enjoys Anime, art and …" at bounding box center [208, 86] width 210 height 102
click at [252, 76] on span "[PERSON_NAME] is [DEMOGRAPHIC_DATA]. She is creative and enjoys Anime, art and …" at bounding box center [208, 86] width 210 height 102
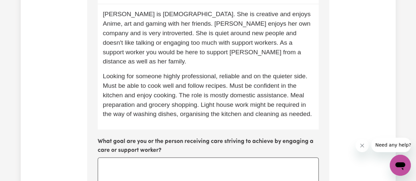
scroll to position [309, 0]
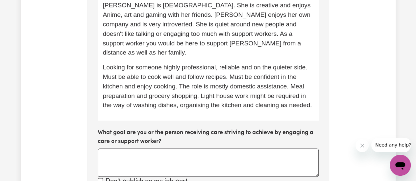
click at [182, 77] on span "Looking for someone highly professional, reliable and on the quieter side. Must…" at bounding box center [207, 86] width 209 height 45
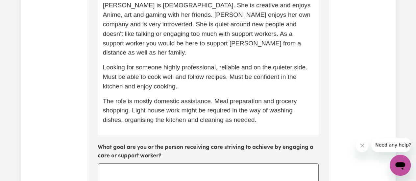
click at [214, 98] on span "The role is mostly domestic assistance. Meal preparation and grocery shopping. …" at bounding box center [201, 111] width 196 height 26
click at [217, 98] on span "The role is mostly domestic assistance, Meal preparation and grocery shopping. …" at bounding box center [201, 111] width 196 height 26
click at [262, 109] on p "The role is mostly domestic assistance, meal preparation and grocery shopping. …" at bounding box center [208, 111] width 210 height 28
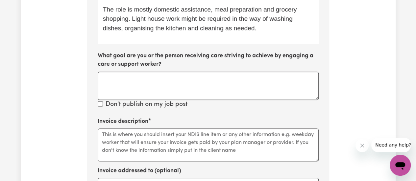
scroll to position [407, 0]
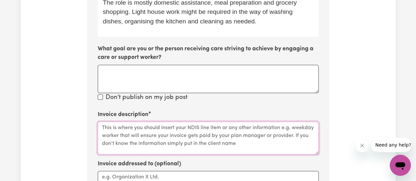
click at [163, 122] on textarea "Invoice description" at bounding box center [208, 138] width 221 height 33
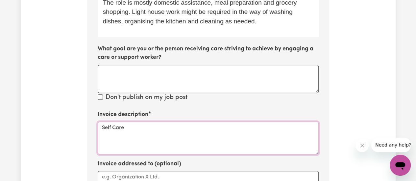
click at [143, 122] on textarea "Self Care" at bounding box center [208, 138] width 221 height 33
click at [102, 122] on textarea "Self Care" at bounding box center [208, 138] width 221 height 33
click at [181, 122] on textarea "Assistance with Self Care" at bounding box center [208, 138] width 221 height 33
click at [218, 136] on textarea "Assistance with Self Care Activities" at bounding box center [208, 138] width 221 height 33
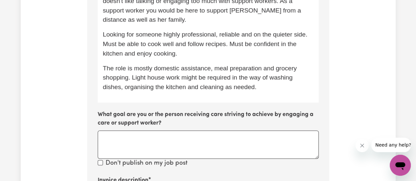
type textarea "Assistance with Self Care Activities"
click at [153, 139] on textarea "What goal are you or the person receiving care striving to achieve by engaging …" at bounding box center [208, 144] width 221 height 28
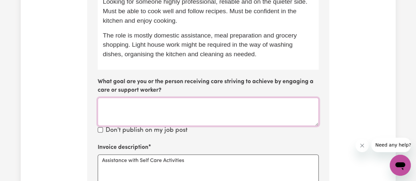
paste textarea "This role offers strong potential for a committed support worker to provide lon…"
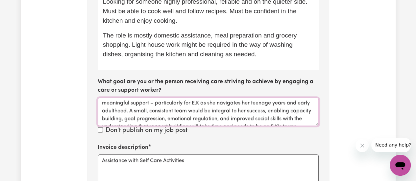
scroll to position [0, 0]
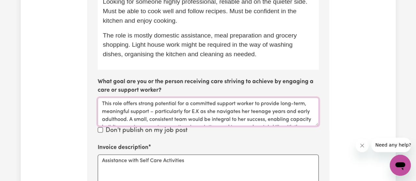
drag, startPoint x: 198, startPoint y: 101, endPoint x: 150, endPoint y: 102, distance: 47.6
click at [150, 102] on textarea "This role offers strong potential for a committed support worker to provide lon…" at bounding box center [208, 112] width 221 height 28
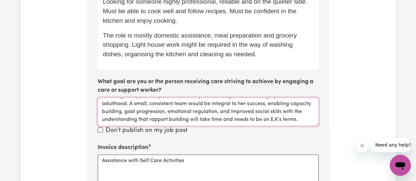
click at [277, 108] on textarea "This role offers strong potential for a committed support worker to provide lon…" at bounding box center [208, 112] width 221 height 28
click at [305, 111] on textarea "This role offers strong potential for a committed support worker to provide lon…" at bounding box center [208, 112] width 221 height 28
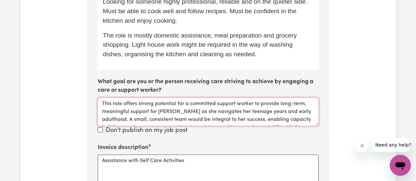
type textarea "This role offers strong potential for a committed support worker to provide lon…"
click at [371, 109] on div "Tell us your care and support requirements Welcome to Careseekers. We are excit…" at bounding box center [208, 16] width 375 height 699
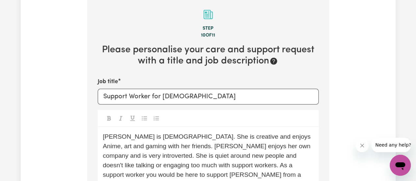
scroll to position [210, 0]
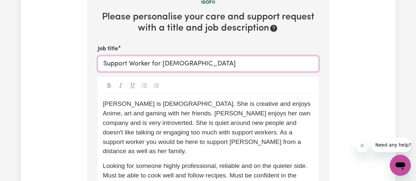
click at [103, 65] on input "Support Worker for [DEMOGRAPHIC_DATA]" at bounding box center [208, 64] width 221 height 16
click at [232, 64] on input "[DEMOGRAPHIC_DATA] Support Worker for [DEMOGRAPHIC_DATA]" at bounding box center [208, 64] width 221 height 16
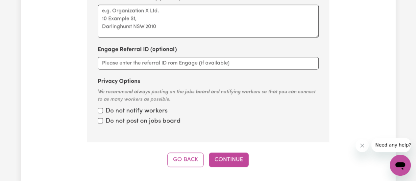
scroll to position [605, 0]
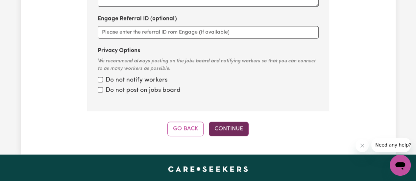
type input "[DEMOGRAPHIC_DATA] Support Worker for [DEMOGRAPHIC_DATA]"
click at [235, 122] on button "Continue" at bounding box center [229, 129] width 40 height 14
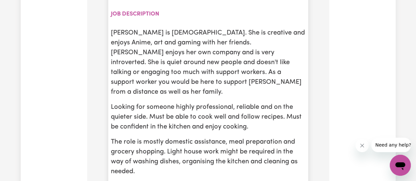
scroll to position [382, 0]
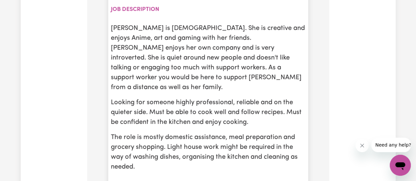
click at [237, 132] on p "The role is mostly domestic assistance, meal preparation and grocery shopping. …" at bounding box center [208, 151] width 195 height 39
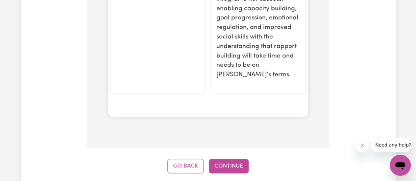
scroll to position [992, 0]
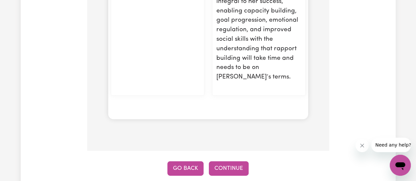
click at [189, 161] on button "Go Back" at bounding box center [185, 168] width 36 height 14
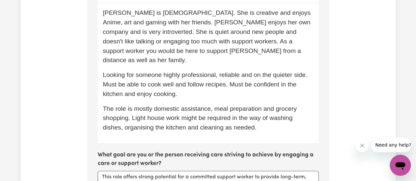
scroll to position [302, 0]
click at [207, 107] on span "The role is mostly domestic assistance, meal preparation and grocery shopping. …" at bounding box center [201, 118] width 196 height 26
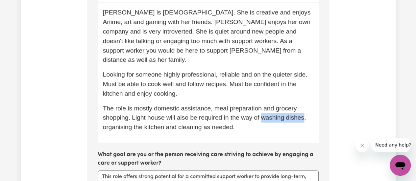
drag, startPoint x: 306, startPoint y: 108, endPoint x: 267, endPoint y: 106, distance: 39.5
click at [267, 106] on span "The role is mostly domestic assistance, meal preparation and grocery shopping. …" at bounding box center [205, 118] width 205 height 26
drag, startPoint x: 129, startPoint y: 119, endPoint x: 103, endPoint y: 121, distance: 26.4
click at [103, 121] on span "The role is mostly domestic assistance, meal preparation and grocery shopping. …" at bounding box center [201, 118] width 196 height 26
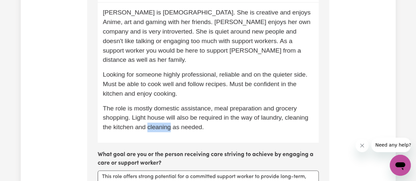
drag, startPoint x: 197, startPoint y: 118, endPoint x: 174, endPoint y: 116, distance: 22.1
click at [174, 116] on span "The role is mostly domestic assistance, meal preparation and grocery shopping. …" at bounding box center [206, 118] width 207 height 26
click at [276, 119] on span "The role is mostly domestic assistance, meal preparation and grocery shopping. …" at bounding box center [206, 118] width 207 height 26
click at [165, 108] on span "The role is mostly domestic assistance, meal preparation and grocery shopping. …" at bounding box center [206, 118] width 207 height 26
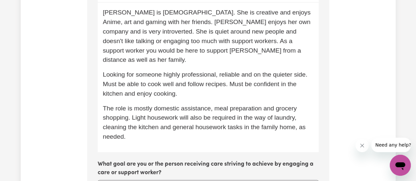
click at [223, 117] on span "The role is mostly domestic assistance, meal preparation and grocery shopping. …" at bounding box center [205, 122] width 204 height 35
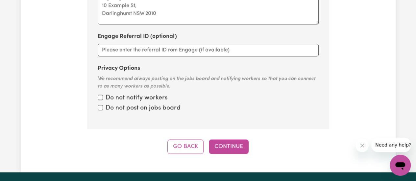
scroll to position [589, 0]
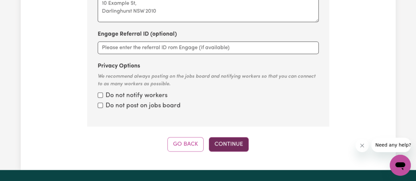
click at [229, 137] on button "Continue" at bounding box center [229, 144] width 40 height 14
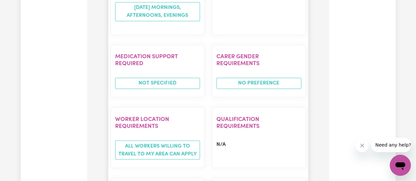
scroll to position [701, 0]
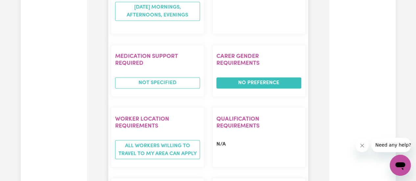
click at [267, 78] on span "No preference" at bounding box center [258, 83] width 85 height 11
click at [244, 78] on span "No preference" at bounding box center [258, 83] width 85 height 11
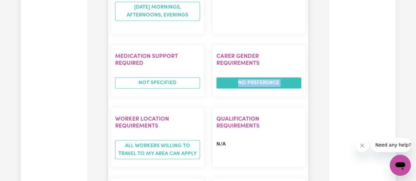
click at [244, 78] on span "No preference" at bounding box center [258, 83] width 85 height 11
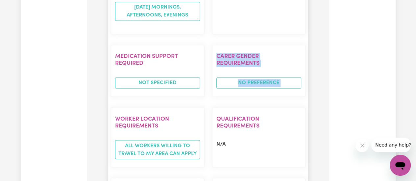
drag, startPoint x: 244, startPoint y: 54, endPoint x: 247, endPoint y: 35, distance: 19.3
click at [247, 45] on section "Carer gender requirements No preference" at bounding box center [258, 71] width 93 height 52
click at [247, 53] on h2 "Carer gender requirements" at bounding box center [258, 60] width 85 height 14
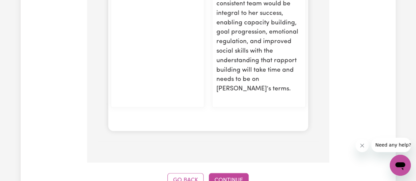
scroll to position [981, 0]
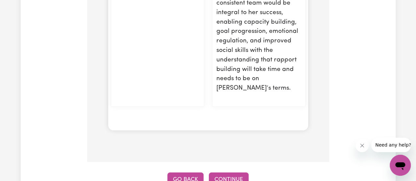
click at [179, 173] on button "Go Back" at bounding box center [185, 180] width 36 height 14
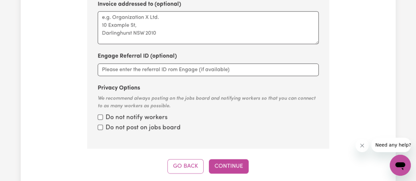
scroll to position [567, 0]
click at [181, 159] on button "Go Back" at bounding box center [185, 166] width 36 height 14
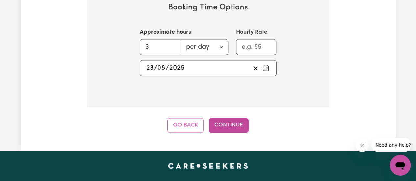
scroll to position [508, 0]
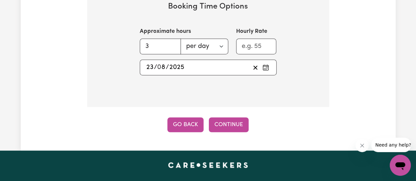
click at [184, 123] on button "Go Back" at bounding box center [185, 124] width 36 height 14
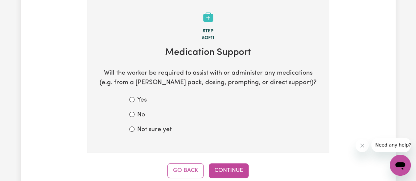
scroll to position [171, 0]
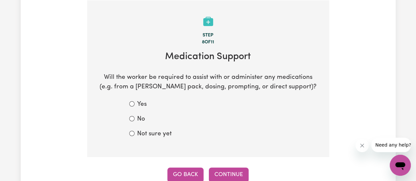
click at [179, 171] on button "Go Back" at bounding box center [185, 175] width 36 height 14
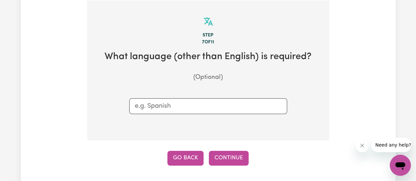
click at [186, 155] on button "Go Back" at bounding box center [185, 158] width 36 height 14
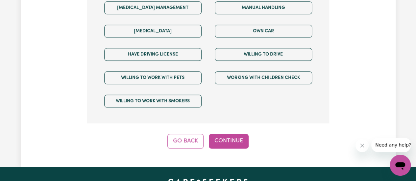
scroll to position [522, 0]
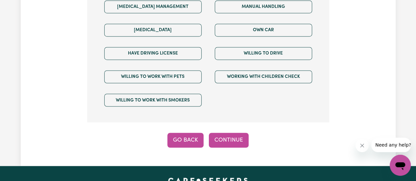
click at [183, 133] on button "Go Back" at bounding box center [185, 140] width 36 height 14
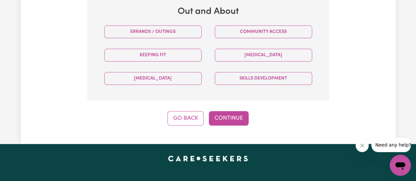
scroll to position [512, 0]
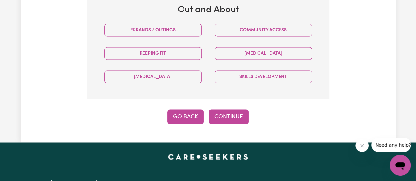
click at [185, 115] on button "Go Back" at bounding box center [185, 116] width 36 height 14
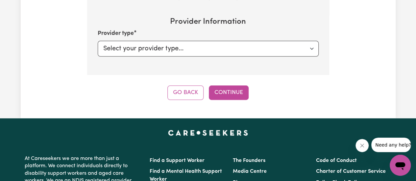
select select "PRIVATELY"
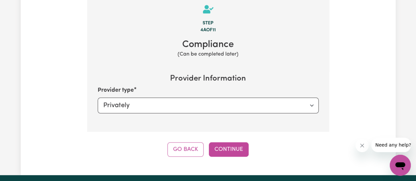
scroll to position [171, 0]
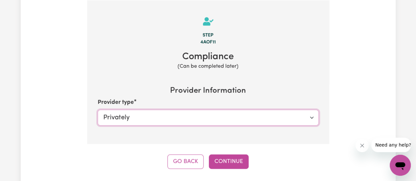
click at [185, 115] on select "Select your provider type... Privately Aged Care / Home Care Package" at bounding box center [208, 118] width 221 height 16
click at [44, 130] on div "Tell us your care and support requirements Welcome to Careseekers. We are excit…" at bounding box center [208, 20] width 375 height 298
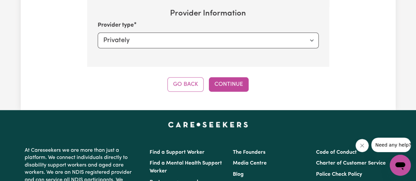
scroll to position [249, 0]
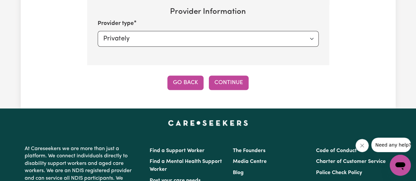
click at [189, 82] on button "Go Back" at bounding box center [185, 83] width 36 height 14
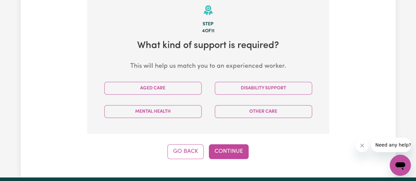
scroll to position [171, 0]
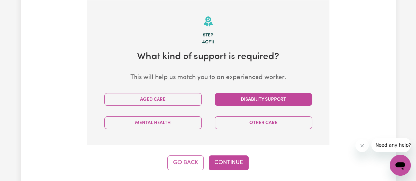
click at [257, 96] on button "Disability Support" at bounding box center [263, 99] width 97 height 13
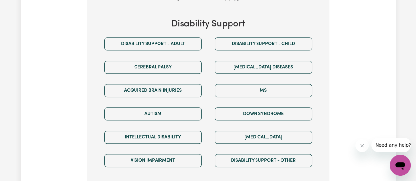
scroll to position [342, 0]
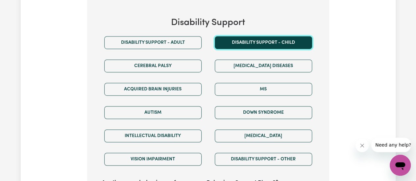
click at [277, 43] on button "Disability support - Child" at bounding box center [263, 42] width 97 height 13
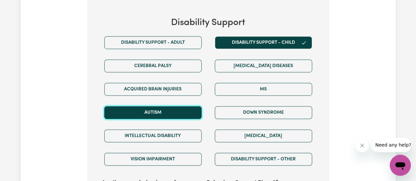
click at [178, 109] on button "Autism" at bounding box center [152, 112] width 97 height 13
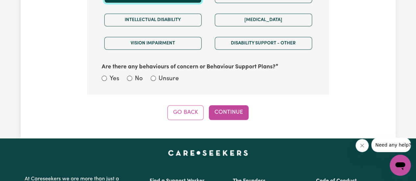
scroll to position [463, 0]
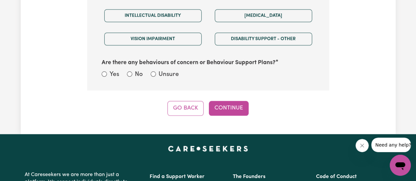
click at [166, 71] on label "Unsure" at bounding box center [168, 75] width 20 height 10
click at [156, 71] on input "Unsure" at bounding box center [153, 73] width 5 height 5
radio input "true"
click at [229, 104] on button "Continue" at bounding box center [229, 108] width 40 height 14
select select "Australian"
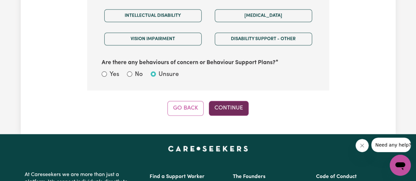
select select "representative"
select select "NDIS_FUNDING_PLAN_MANAGED"
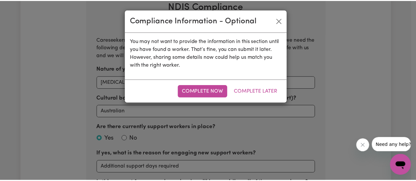
scroll to position [171, 0]
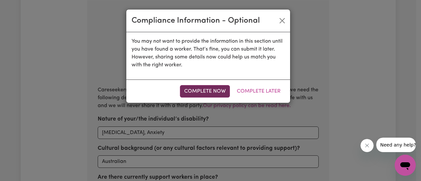
click at [220, 89] on button "Complete Now" at bounding box center [205, 91] width 50 height 12
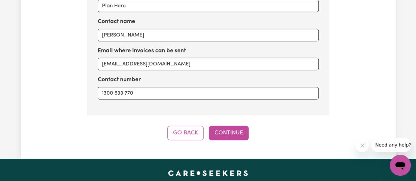
scroll to position [1136, 0]
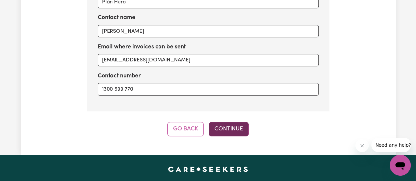
click at [227, 124] on button "Continue" at bounding box center [229, 129] width 40 height 14
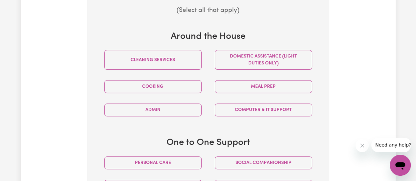
scroll to position [259, 0]
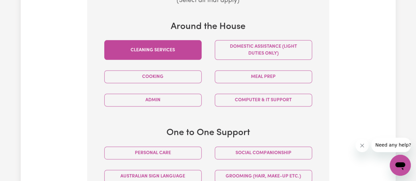
click at [180, 48] on button "Cleaning services" at bounding box center [152, 50] width 97 height 20
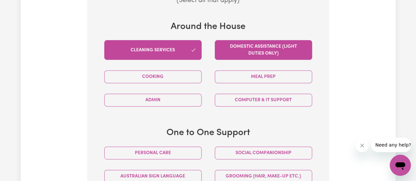
click at [224, 45] on button "Domestic assistance (light duties only)" at bounding box center [263, 50] width 97 height 20
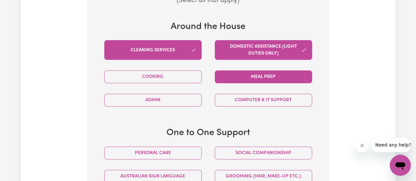
click at [223, 78] on button "Meal prep" at bounding box center [263, 76] width 97 height 13
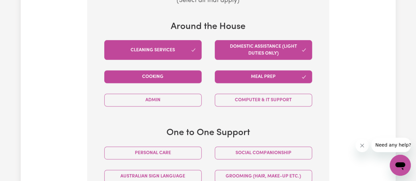
click at [186, 77] on button "Cooking" at bounding box center [152, 76] width 97 height 13
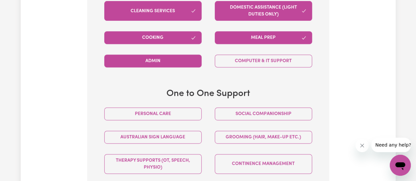
scroll to position [300, 0]
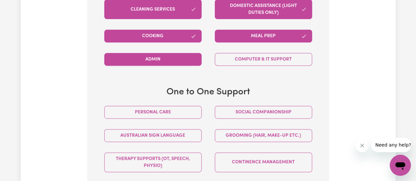
click at [175, 63] on button "Admin" at bounding box center [152, 59] width 97 height 13
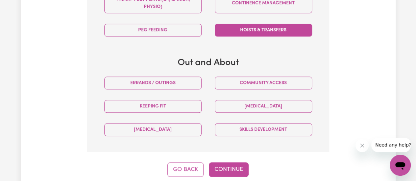
scroll to position [459, 0]
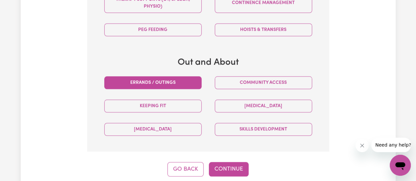
click at [185, 79] on button "Errands / Outings" at bounding box center [152, 82] width 97 height 13
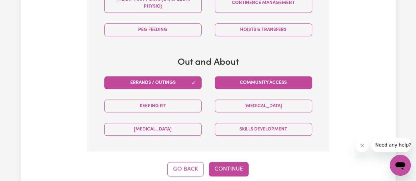
click at [267, 84] on button "Community access" at bounding box center [263, 82] width 97 height 13
click at [229, 164] on button "Continue" at bounding box center [229, 169] width 40 height 14
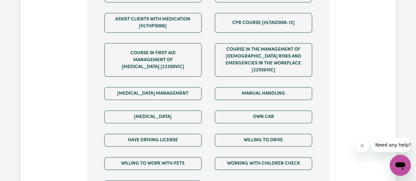
scroll to position [436, 0]
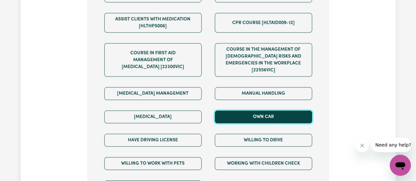
click at [254, 110] on button "Own Car" at bounding box center [263, 116] width 97 height 13
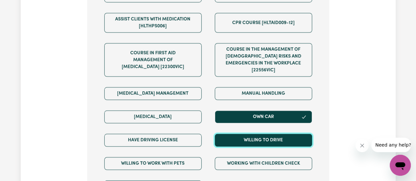
click at [250, 134] on button "Willing to drive" at bounding box center [263, 140] width 97 height 13
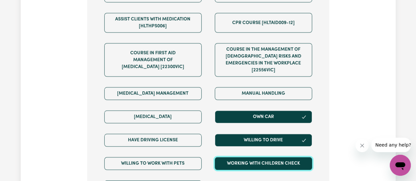
click at [247, 157] on button "Working with Children Check" at bounding box center [263, 163] width 97 height 13
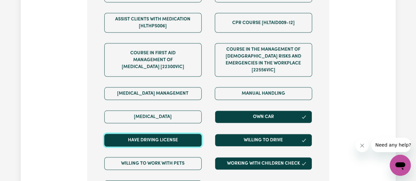
click at [182, 134] on button "Have driving license" at bounding box center [152, 140] width 97 height 13
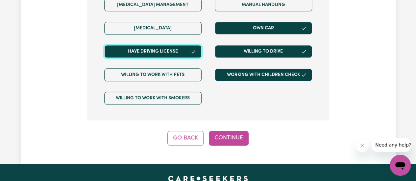
scroll to position [512, 0]
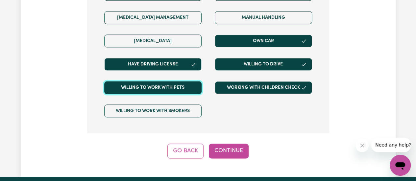
click at [178, 81] on button "Willing to work with pets" at bounding box center [152, 87] width 97 height 13
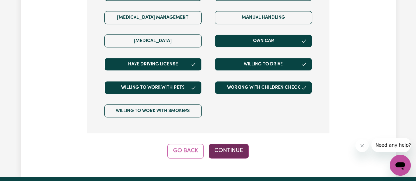
click at [230, 144] on button "Continue" at bounding box center [229, 151] width 40 height 14
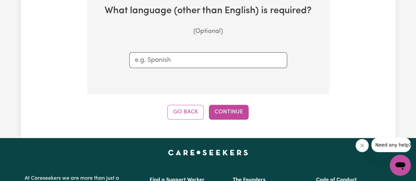
scroll to position [171, 0]
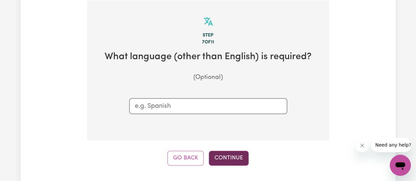
click at [229, 156] on button "Continue" at bounding box center [229, 158] width 40 height 14
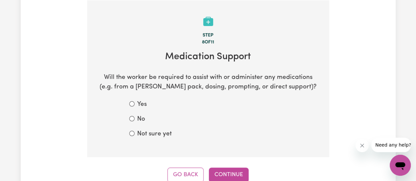
click at [139, 119] on label "No" at bounding box center [141, 120] width 8 height 10
click at [134, 119] on input "No" at bounding box center [131, 118] width 5 height 5
radio input "true"
click at [222, 172] on button "Continue" at bounding box center [229, 175] width 40 height 14
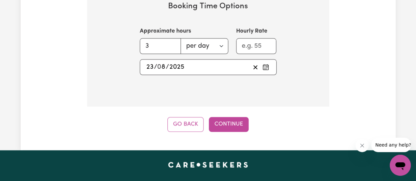
scroll to position [509, 0]
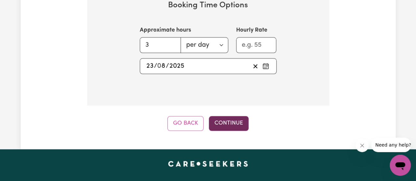
click at [240, 121] on button "Continue" at bounding box center [229, 123] width 40 height 14
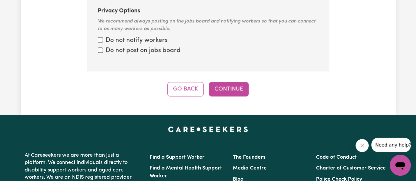
scroll to position [645, 0]
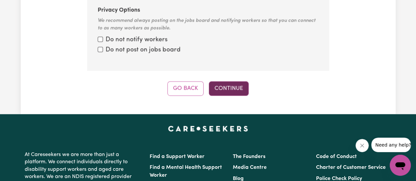
click at [229, 81] on button "Continue" at bounding box center [229, 88] width 40 height 14
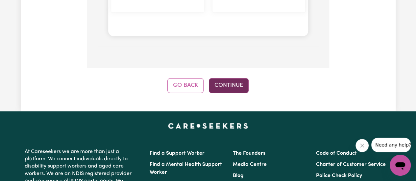
scroll to position [1307, 0]
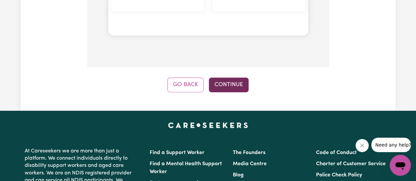
click at [229, 78] on button "Continue" at bounding box center [229, 85] width 40 height 14
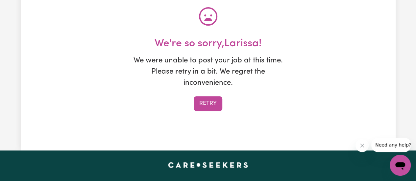
scroll to position [101, 0]
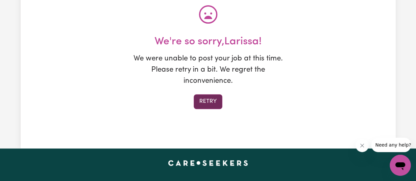
click at [206, 101] on button "Retry" at bounding box center [208, 101] width 29 height 14
click at [207, 101] on button "Retry" at bounding box center [208, 101] width 29 height 14
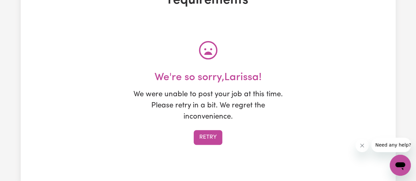
scroll to position [69, 0]
